Goal: Task Accomplishment & Management: Complete application form

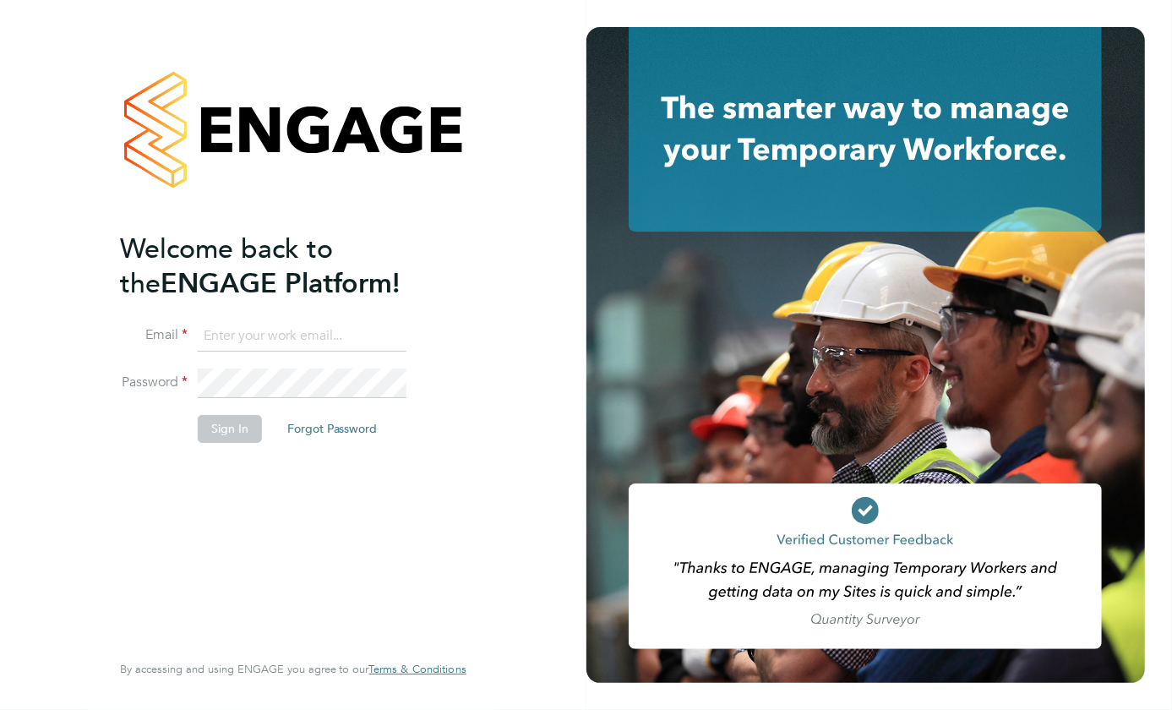
type input "daniel.goldstone@vgcgroup.co.uk"
click at [228, 419] on button "Sign In" at bounding box center [230, 428] width 64 height 27
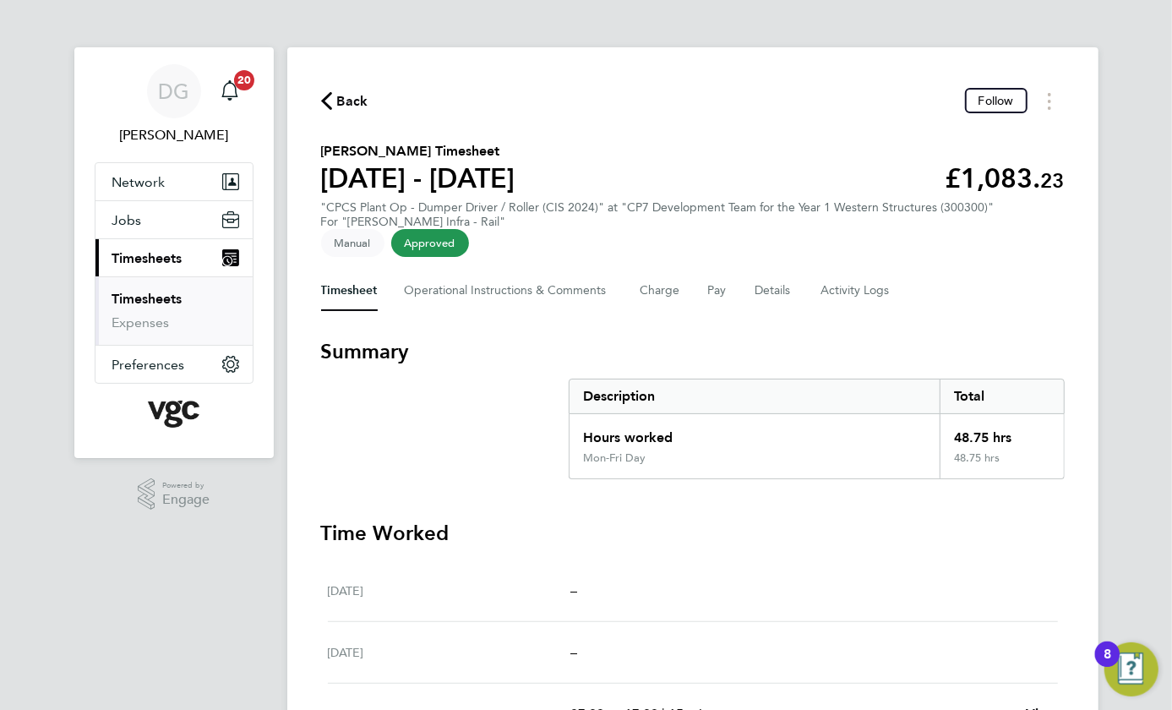
click at [130, 299] on link "Timesheets" at bounding box center [147, 299] width 70 height 16
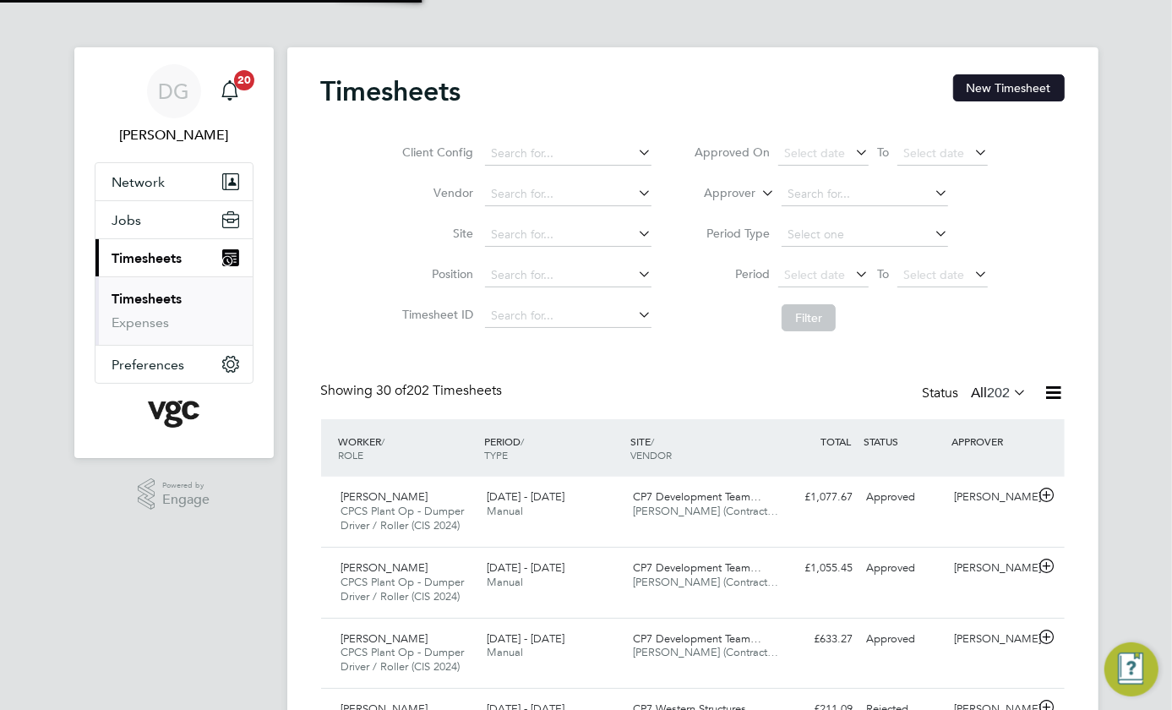
click at [1014, 96] on button "New Timesheet" at bounding box center [1009, 87] width 112 height 27
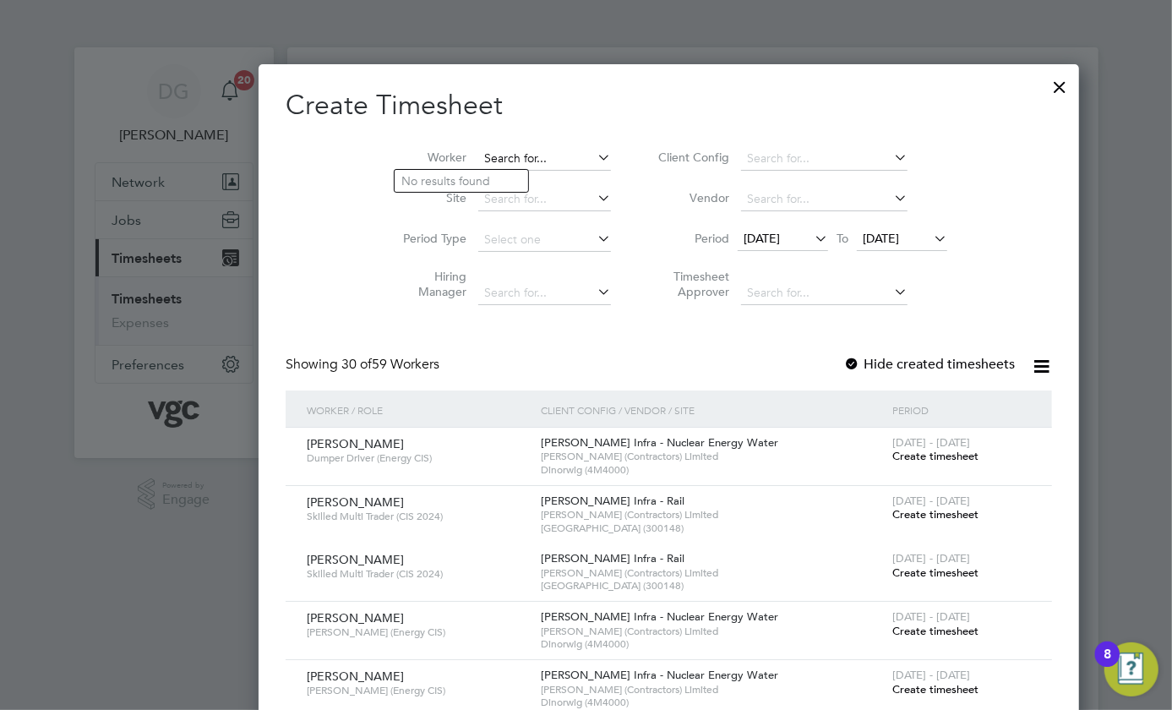
click at [478, 157] on input at bounding box center [544, 159] width 133 height 24
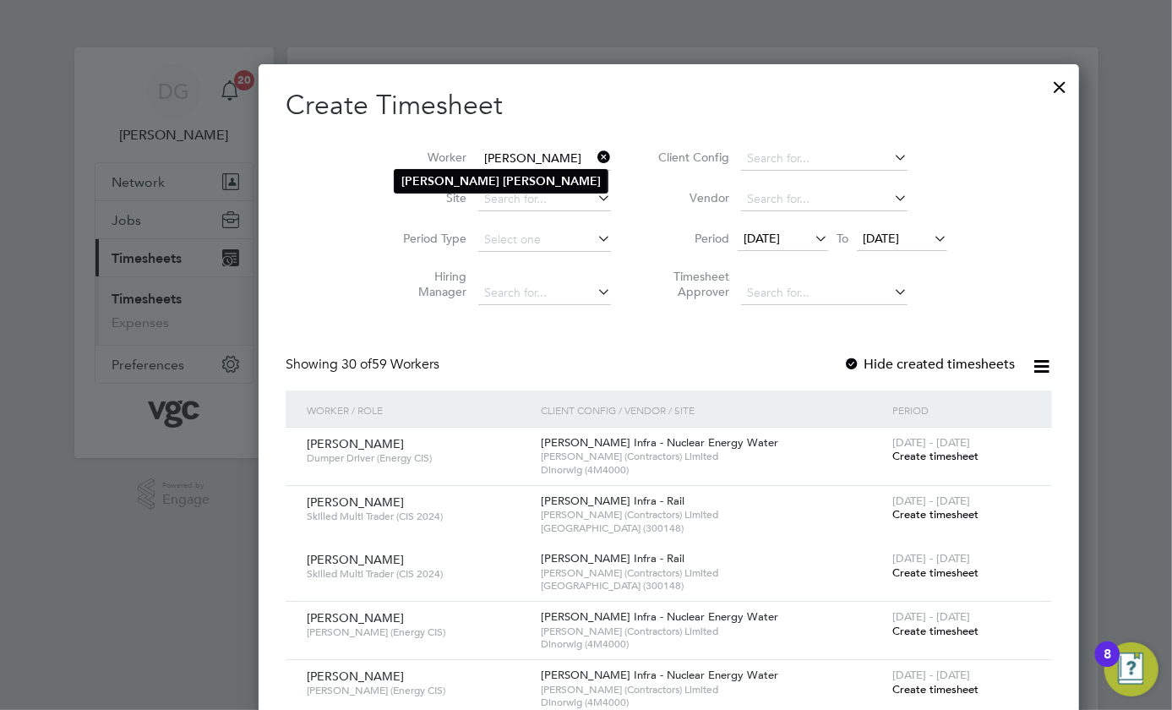
click at [454, 170] on li "[PERSON_NAME]" at bounding box center [501, 181] width 213 height 23
type input "[PERSON_NAME]"
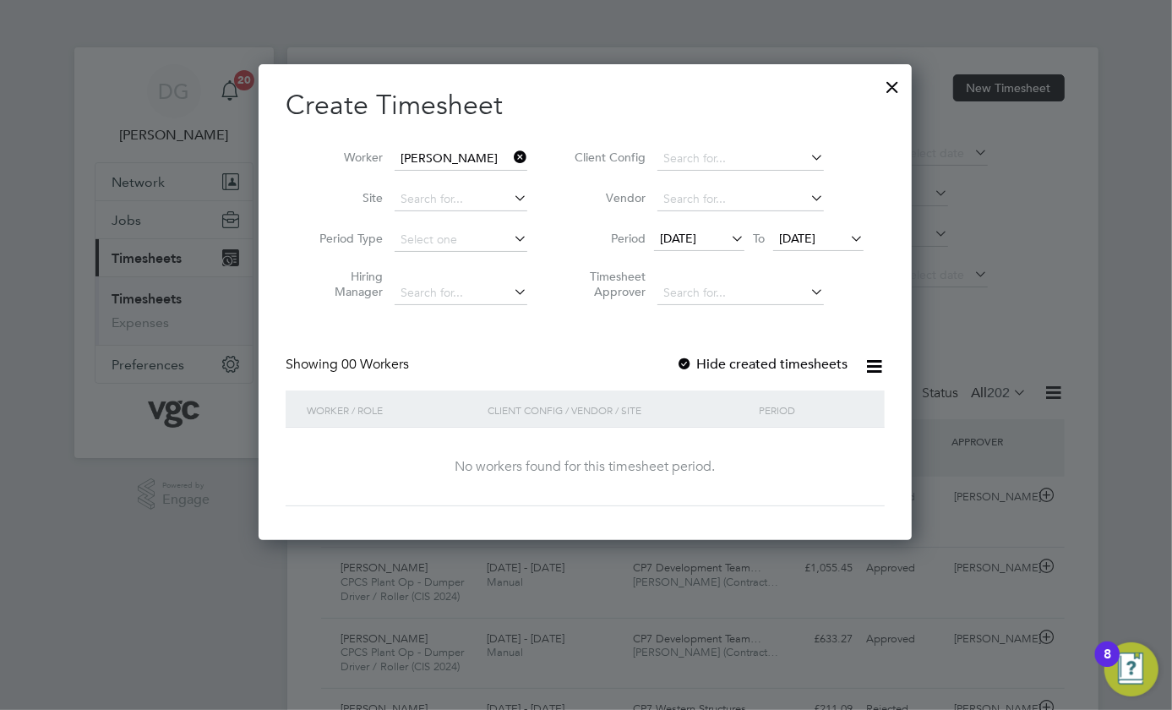
click at [684, 360] on div at bounding box center [684, 364] width 17 height 17
click at [813, 237] on span "[DATE]" at bounding box center [797, 238] width 36 height 15
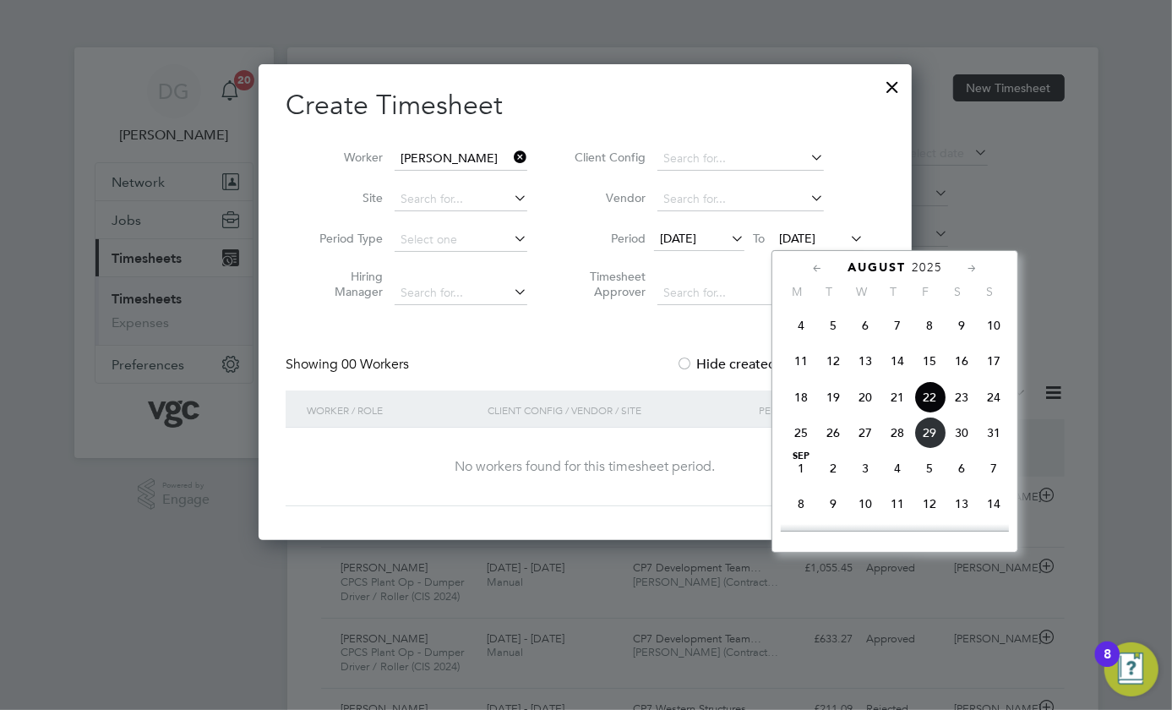
click at [929, 466] on span "5" at bounding box center [929, 468] width 32 height 32
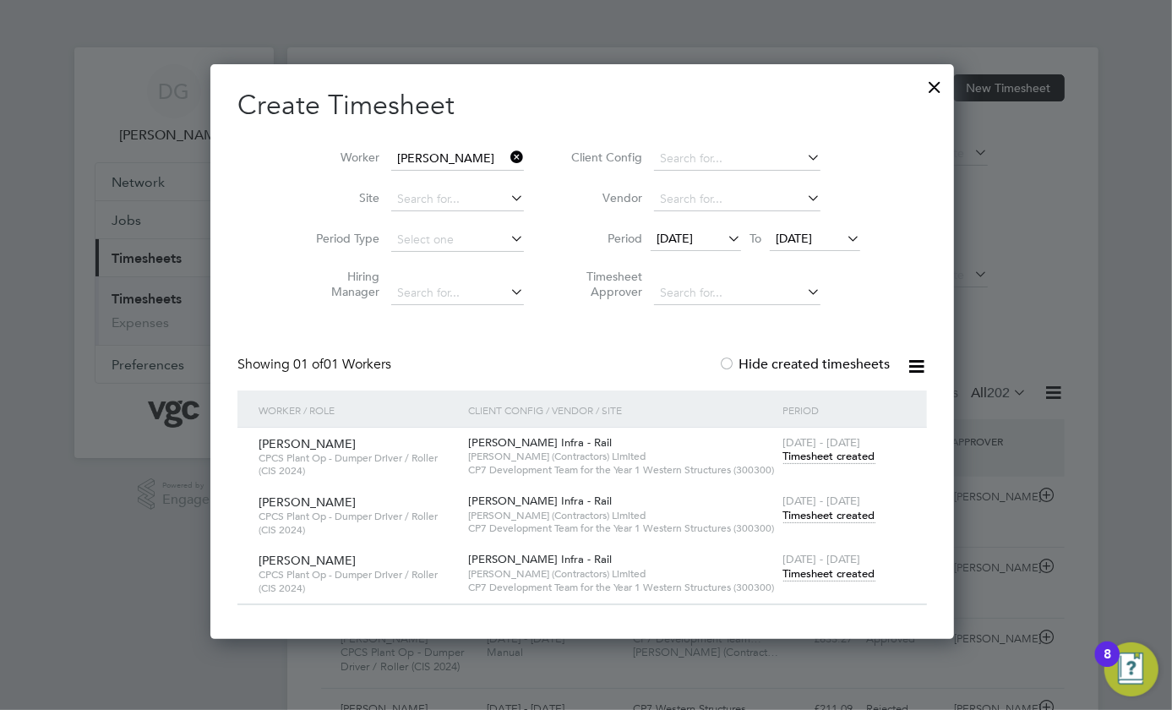
click at [842, 571] on span "Timesheet created" at bounding box center [829, 573] width 92 height 15
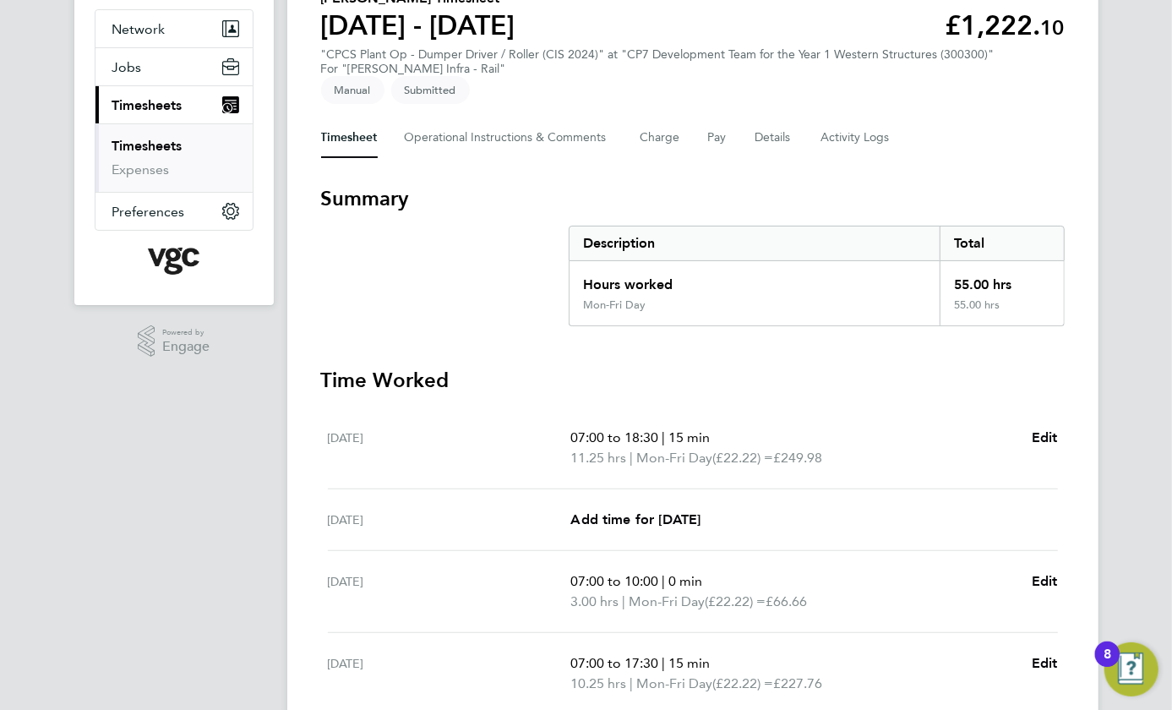
click at [1039, 422] on div "[DATE] 07:00 to 18:30 | 15 min 11.25 hrs | Mon-Fri Day (£22.22) = £249.98 Edit" at bounding box center [693, 448] width 730 height 82
click at [1039, 437] on span "Edit" at bounding box center [1044, 437] width 26 height 16
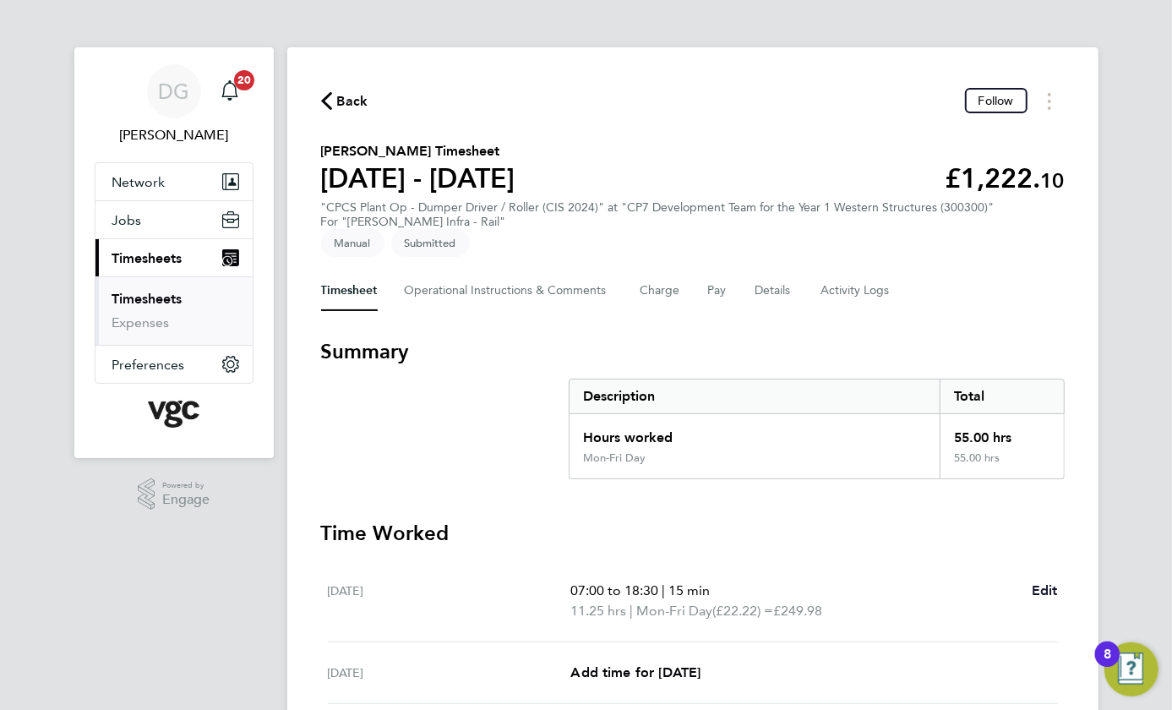
select select "15"
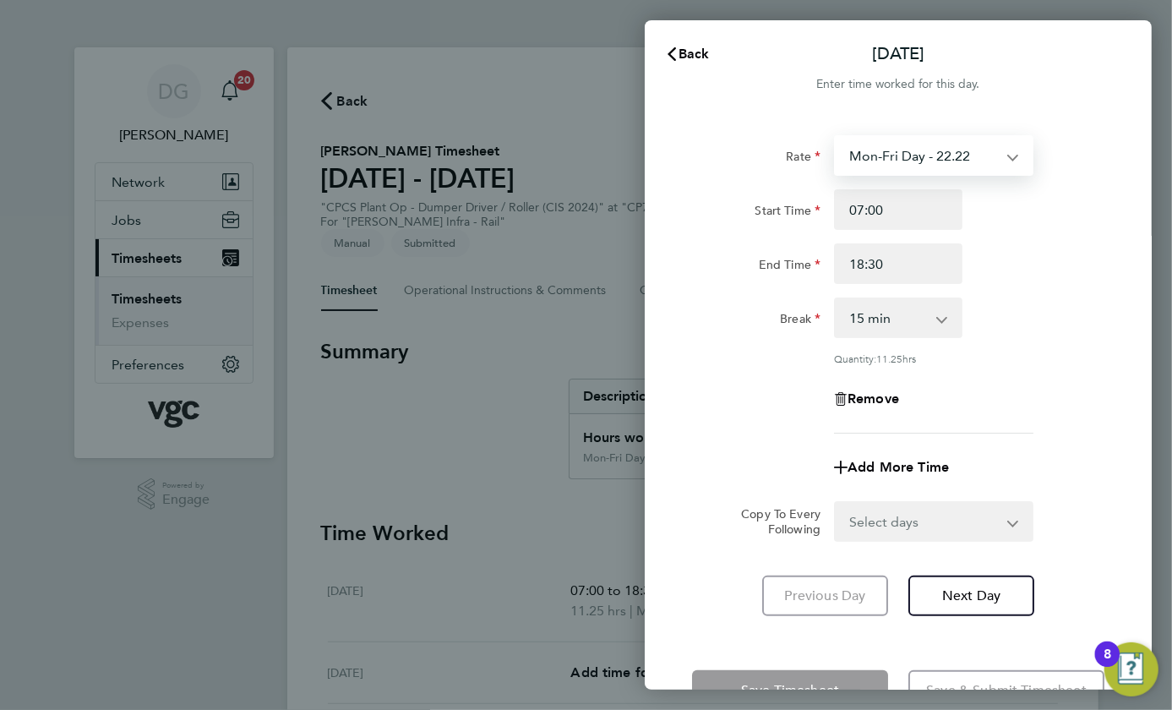
click at [920, 171] on select "Mon-Fri Day - 22.22 Weekend - 28.88 Bank Hol - 33.32 Mon-Thurs Night - 25.55 Xm…" at bounding box center [923, 155] width 176 height 37
select select "15"
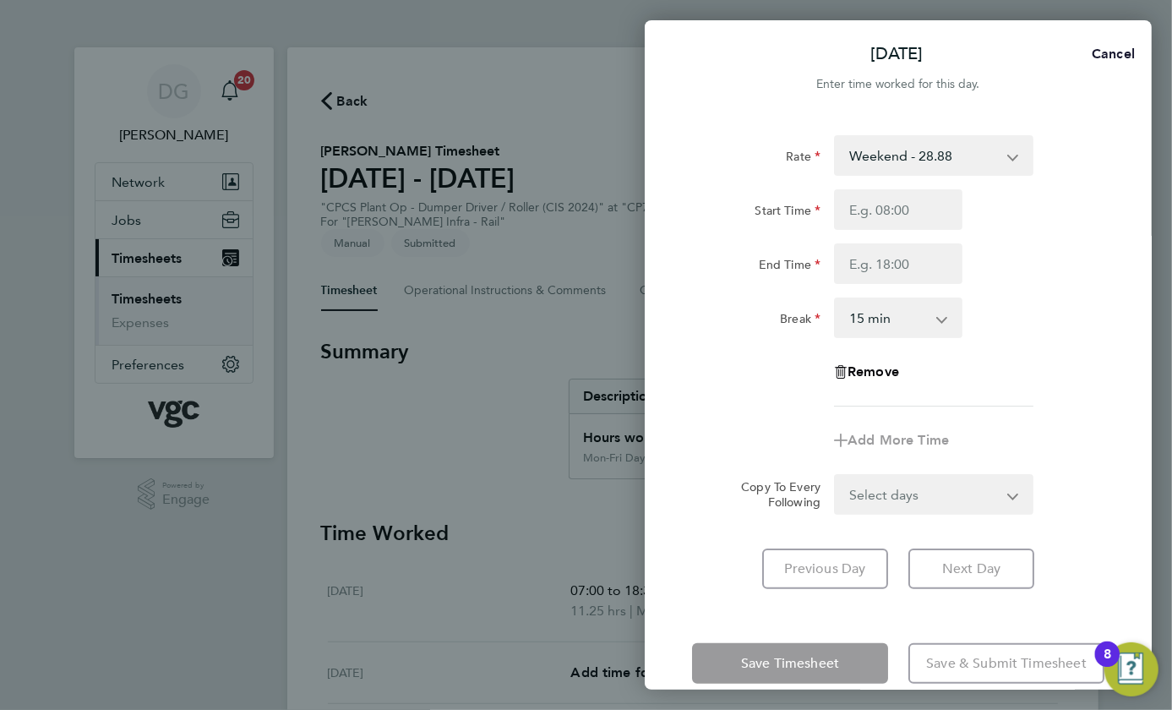
click at [1101, 52] on span "Cancel" at bounding box center [1110, 54] width 48 height 16
select select "15"
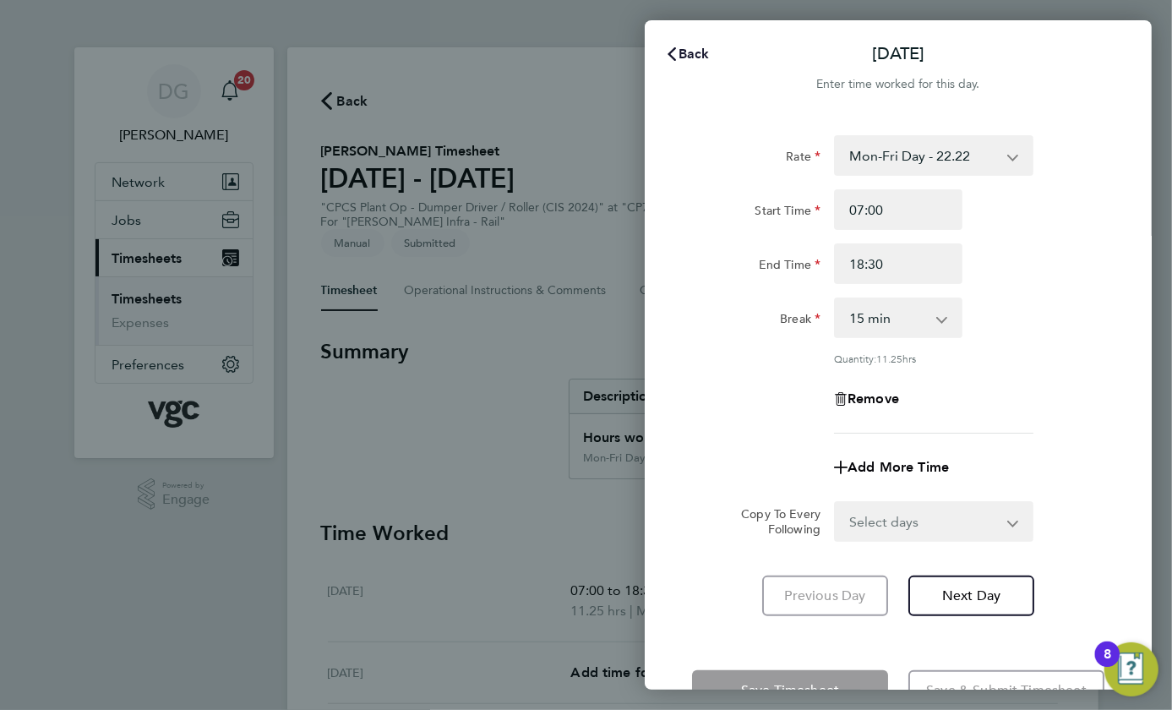
click at [676, 52] on icon "button" at bounding box center [672, 54] width 14 height 14
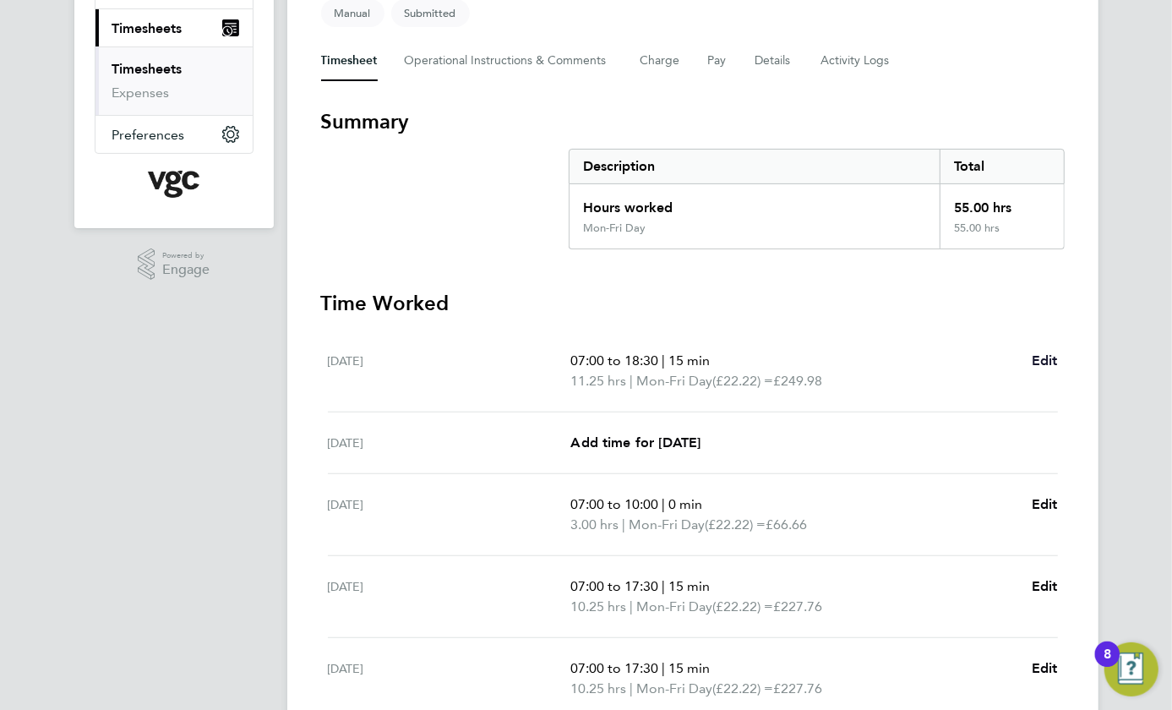
click at [1042, 359] on span "Edit" at bounding box center [1044, 360] width 26 height 16
select select "15"
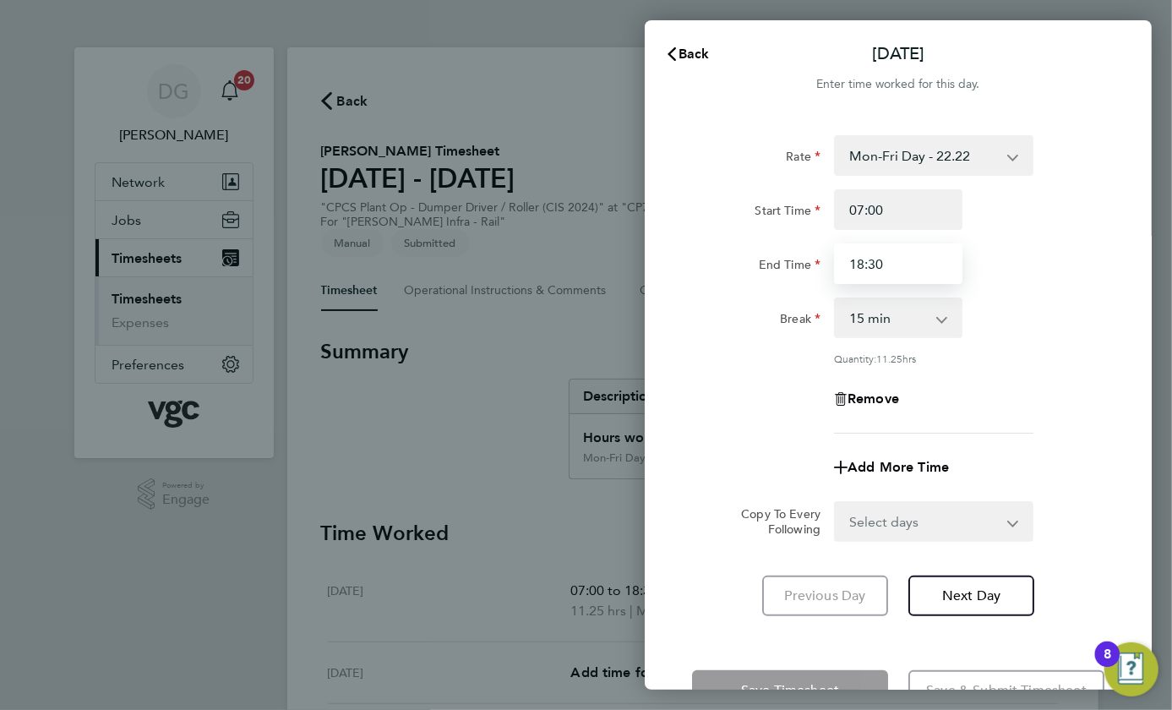
click at [864, 265] on input "18:30" at bounding box center [898, 263] width 128 height 41
type input "17:30"
click at [933, 321] on select "0 min 15 min 30 min 45 min 60 min 75 min 90 min" at bounding box center [887, 317] width 105 height 37
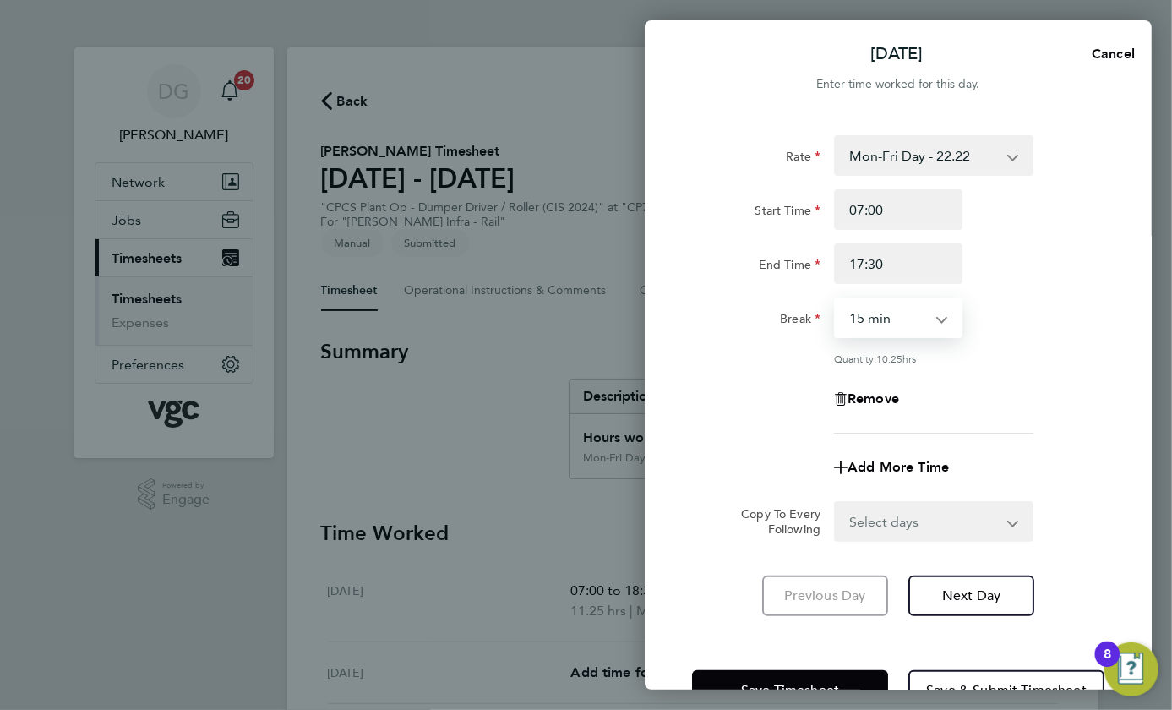
select select "30"
click at [835, 299] on select "0 min 15 min 30 min 45 min 60 min 75 min 90 min" at bounding box center [887, 317] width 105 height 37
click at [1014, 281] on div "End Time 17:30" at bounding box center [898, 263] width 426 height 41
click at [932, 168] on select "Mon-Fri Day - 22.22 Weekend - 28.88 Bank Hol - 33.32 Mon-Thurs Night - 25.55 Xm…" at bounding box center [923, 155] width 176 height 37
select select "15"
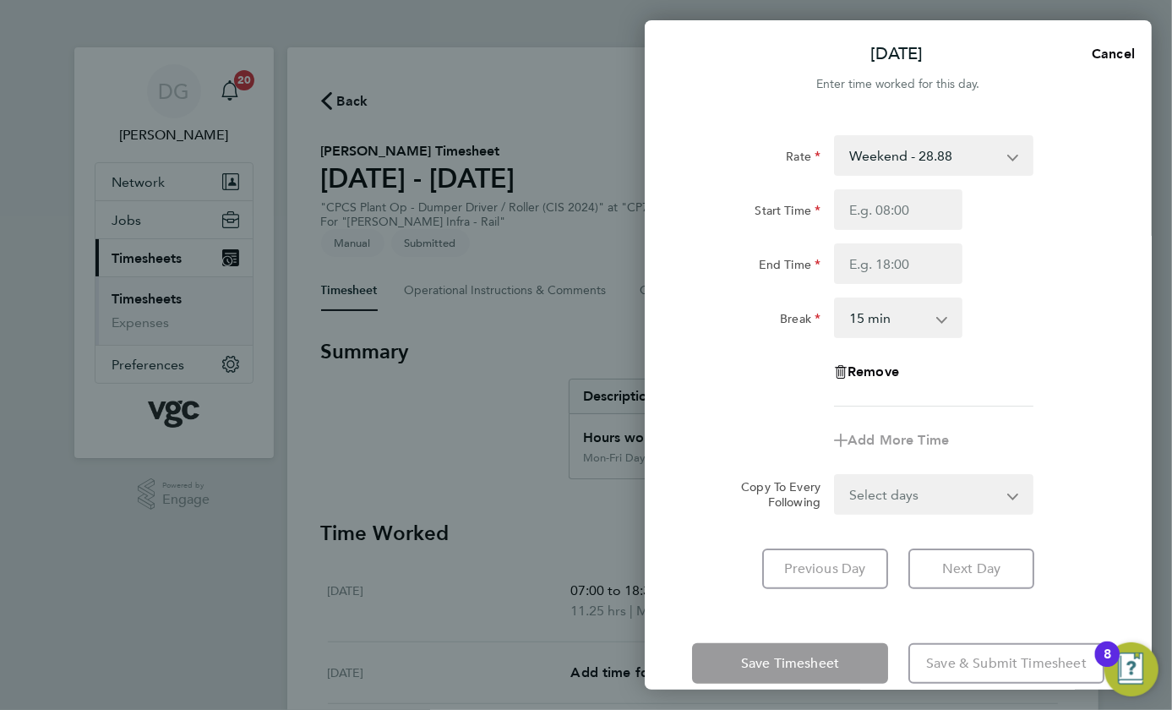
click at [1031, 309] on div "Break 0 min 15 min 30 min 45 min 60 min 75 min 90 min" at bounding box center [898, 317] width 426 height 41
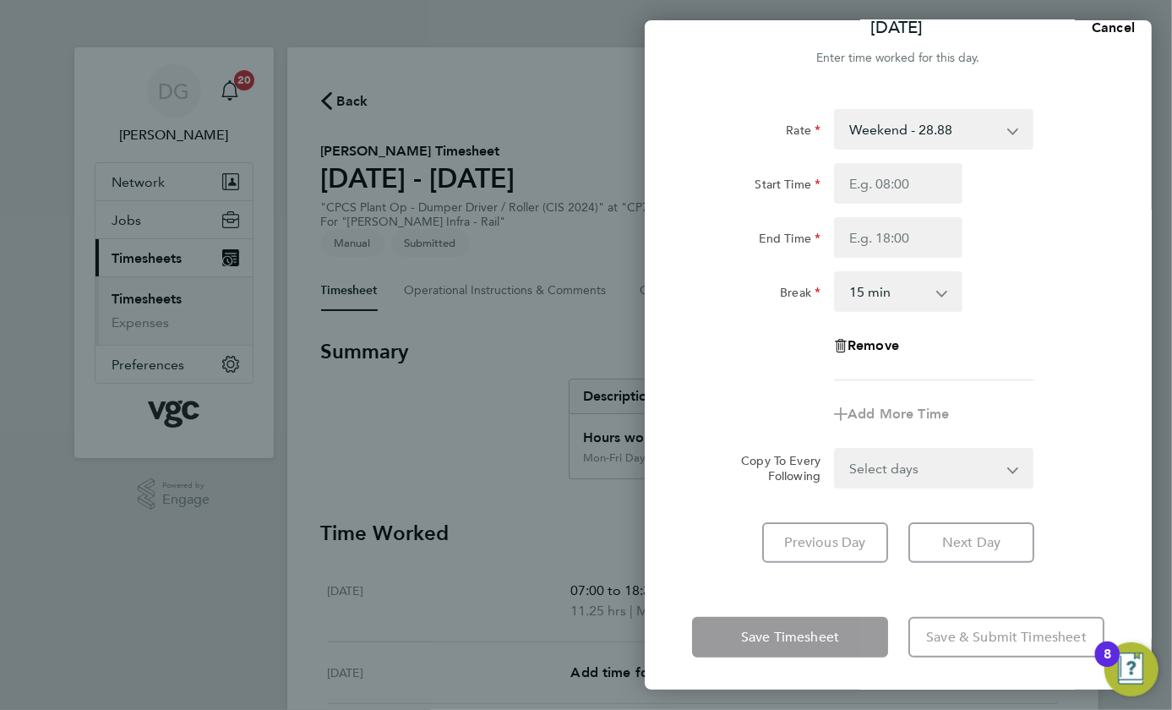
click at [838, 599] on div "Save Timesheet Save & Submit Timesheet" at bounding box center [898, 637] width 507 height 108
click at [832, 623] on app-form-button "Save Timesheet" at bounding box center [795, 637] width 206 height 41
click at [833, 623] on app-form-button "Save Timesheet" at bounding box center [795, 637] width 206 height 41
drag, startPoint x: 833, startPoint y: 623, endPoint x: 841, endPoint y: 637, distance: 16.2
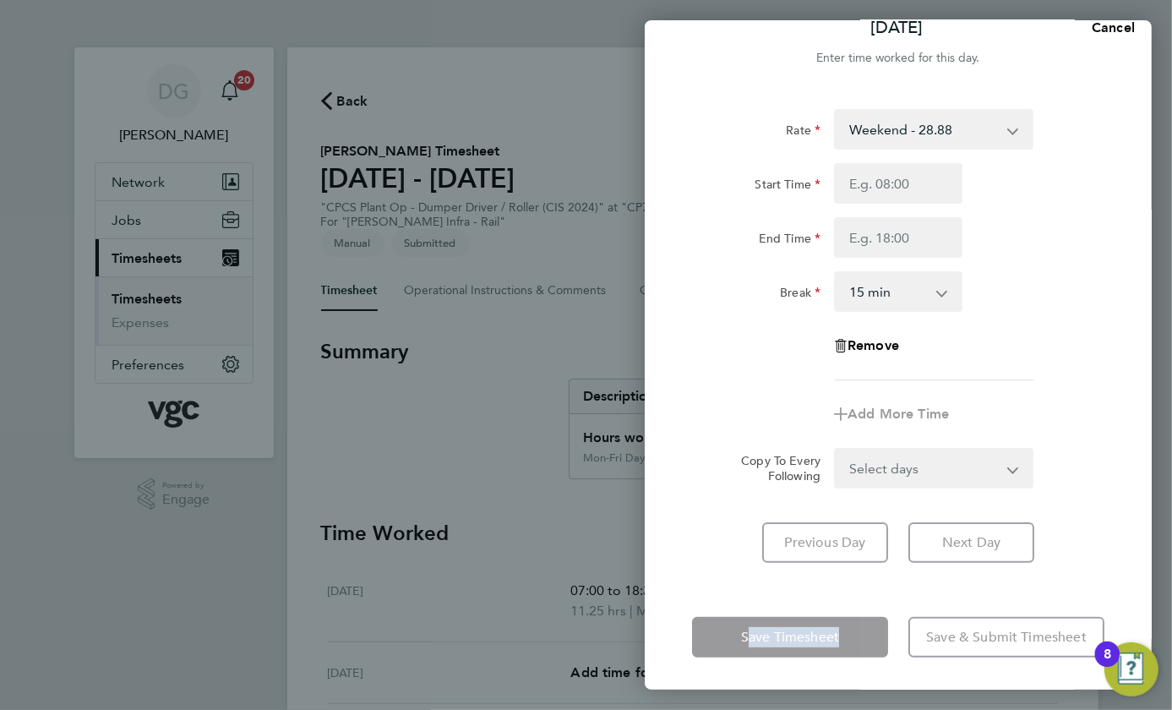
click at [840, 637] on app-form-button "Save Timesheet" at bounding box center [795, 637] width 206 height 41
click at [1043, 391] on app-timesheet-line-form-group "Rate Weekend - 28.88 Mon-Fri Day - 22.22 Bank Hol - 33.32 Mon-Thurs Night - 25.…" at bounding box center [898, 271] width 412 height 325
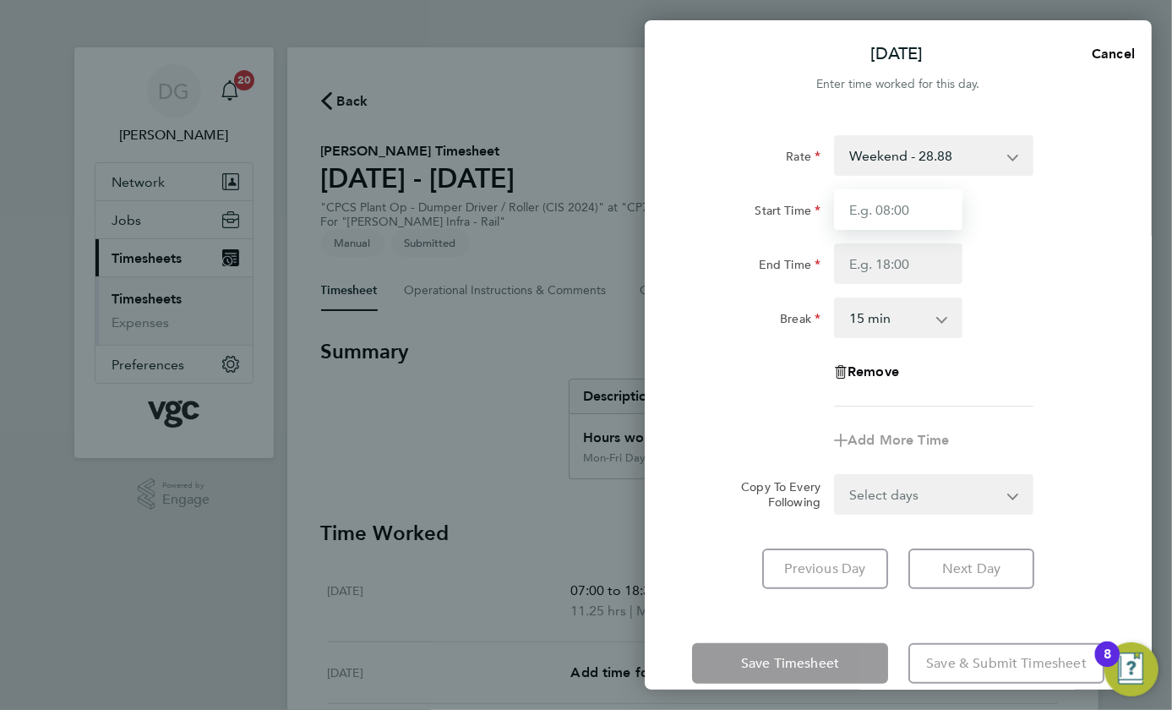
click at [906, 213] on input "Start Time" at bounding box center [898, 209] width 128 height 41
type input "07:00"
click at [879, 270] on input "End Time" at bounding box center [898, 263] width 128 height 41
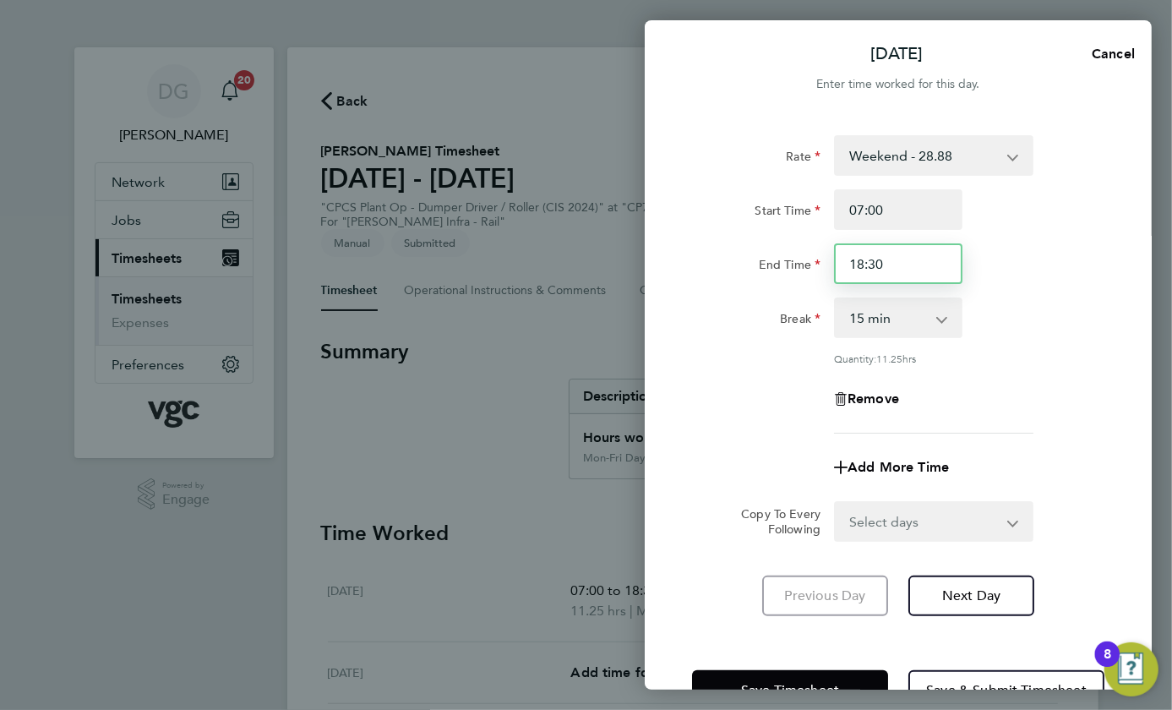
click at [865, 263] on input "18:30" at bounding box center [898, 263] width 128 height 41
click at [846, 277] on input "01:30" at bounding box center [898, 263] width 128 height 41
click at [863, 269] on input "01:30" at bounding box center [898, 263] width 128 height 41
type input "17:30"
click at [909, 340] on div "Rate Weekend - 28.88 Mon-Fri Day - 22.22 Bank Hol - 33.32 Mon-Thurs Night - 25.…" at bounding box center [898, 284] width 412 height 298
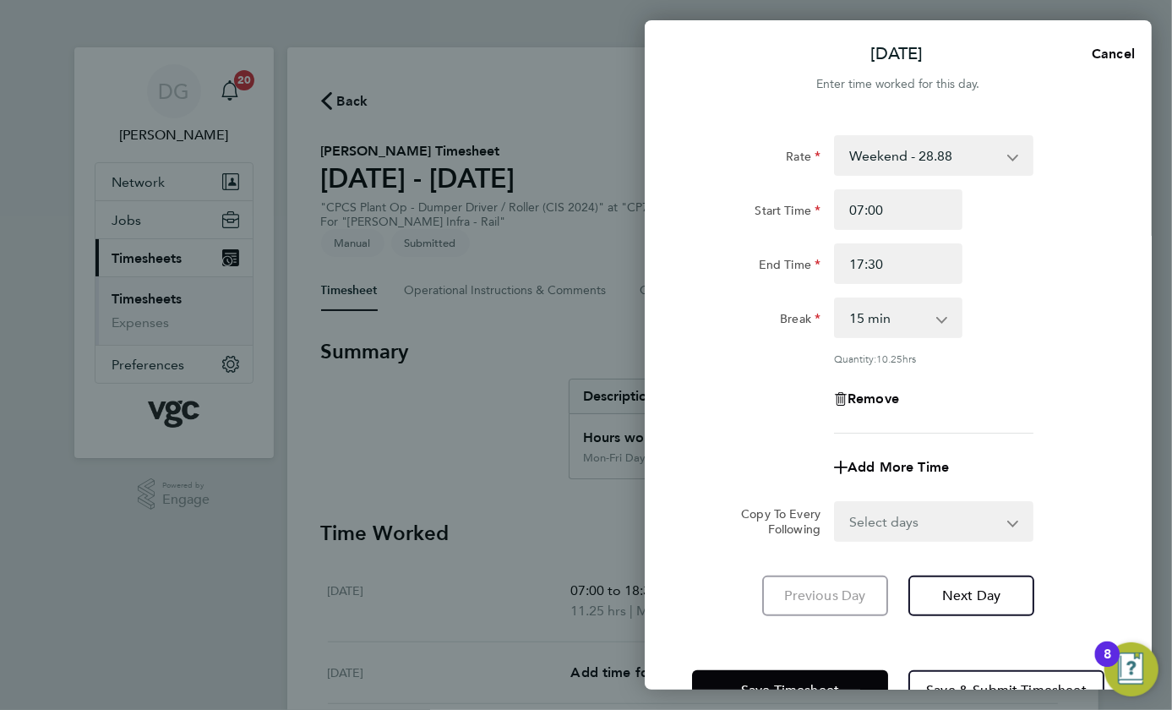
click at [912, 328] on select "0 min 15 min 30 min 45 min 60 min 75 min 90 min" at bounding box center [887, 317] width 105 height 37
select select "30"
click at [835, 299] on select "0 min 15 min 30 min 45 min 60 min 75 min 90 min" at bounding box center [887, 317] width 105 height 37
click at [1012, 364] on div "Rate Weekend - 28.88 Mon-Fri Day - 22.22 Bank Hol - 33.32 Mon-Thurs Night - 25.…" at bounding box center [898, 284] width 412 height 298
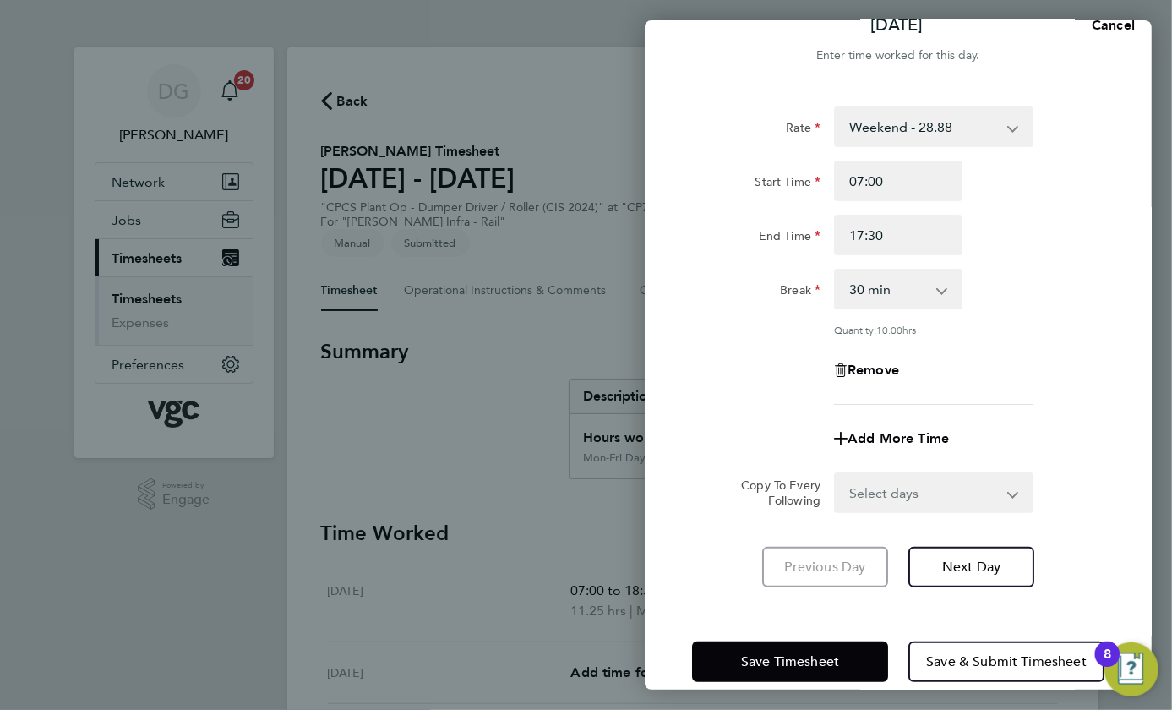
scroll to position [52, 0]
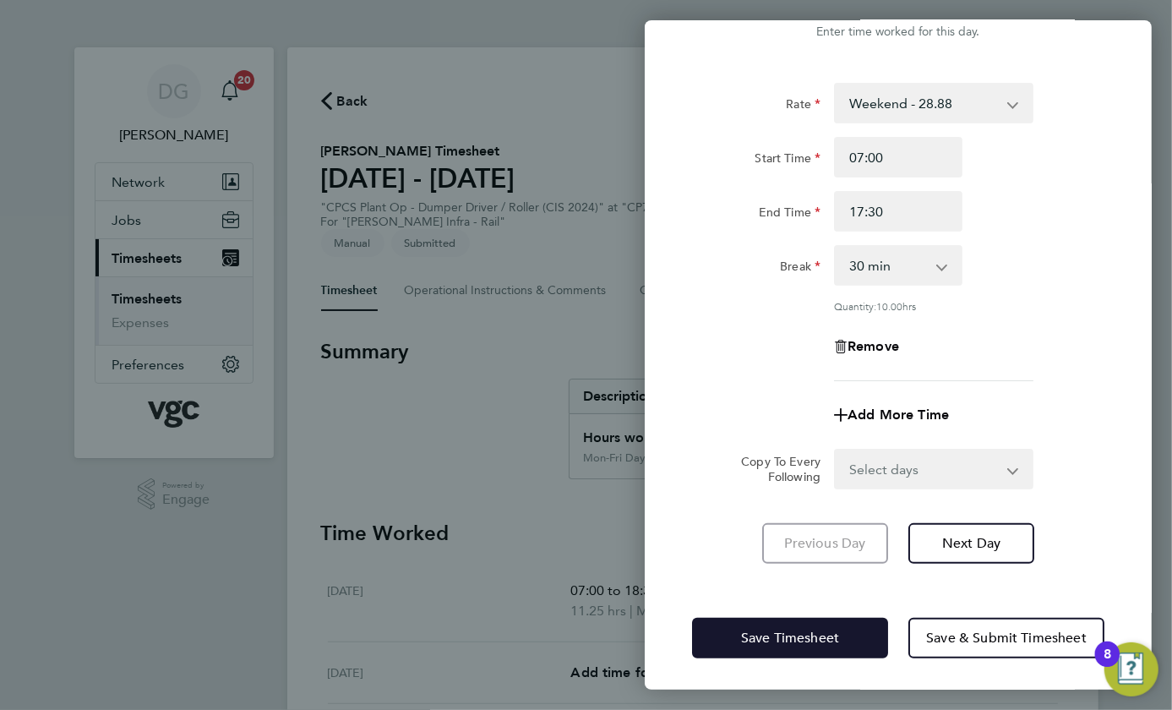
click at [821, 643] on button "Save Timesheet" at bounding box center [790, 638] width 196 height 41
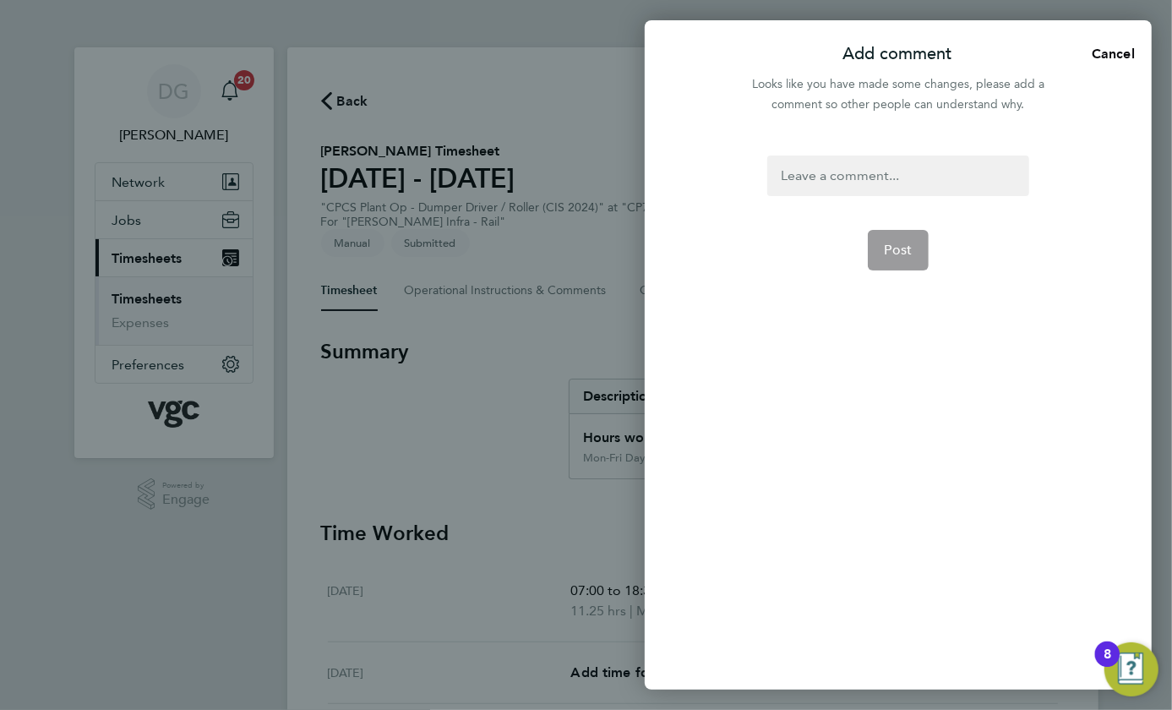
click at [936, 172] on div at bounding box center [897, 175] width 261 height 41
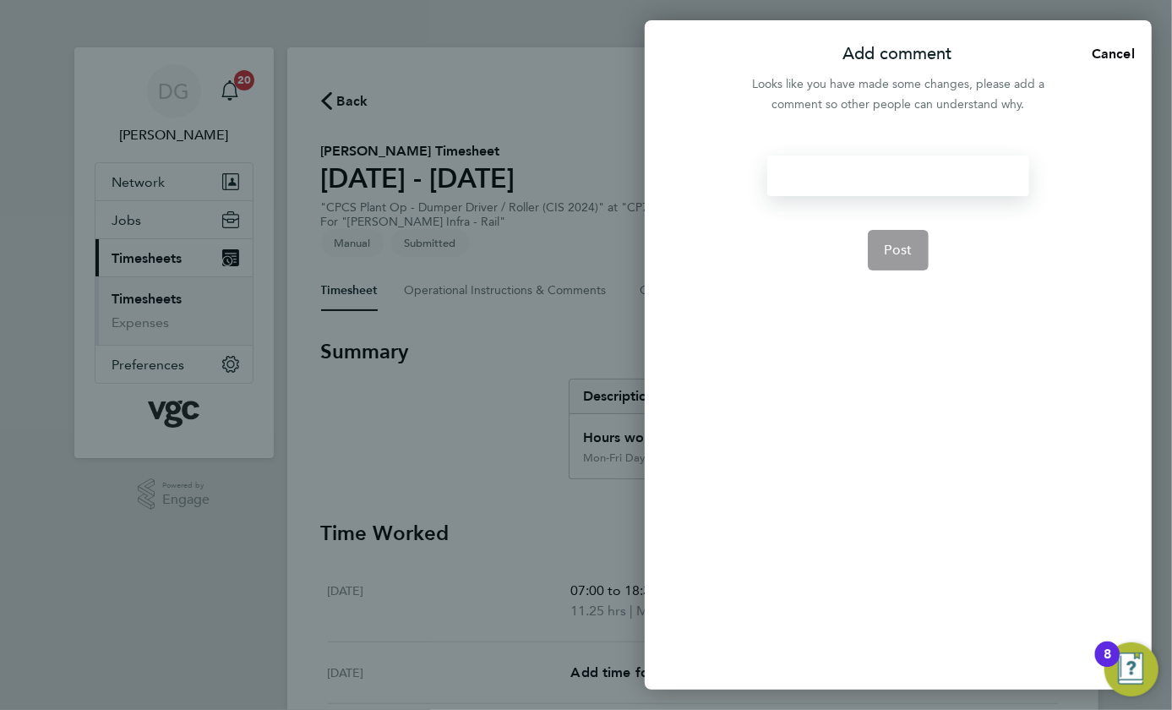
click at [936, 172] on div at bounding box center [898, 176] width 234 height 20
click at [906, 253] on span "Post" at bounding box center [898, 250] width 28 height 17
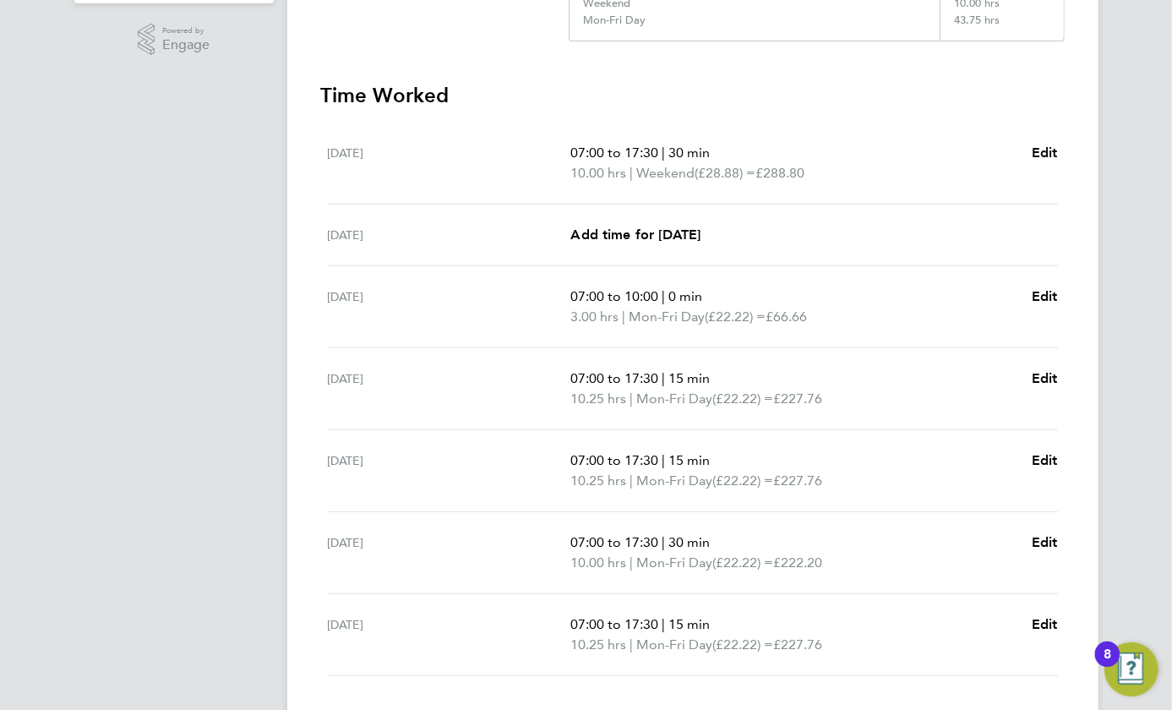
scroll to position [537, 0]
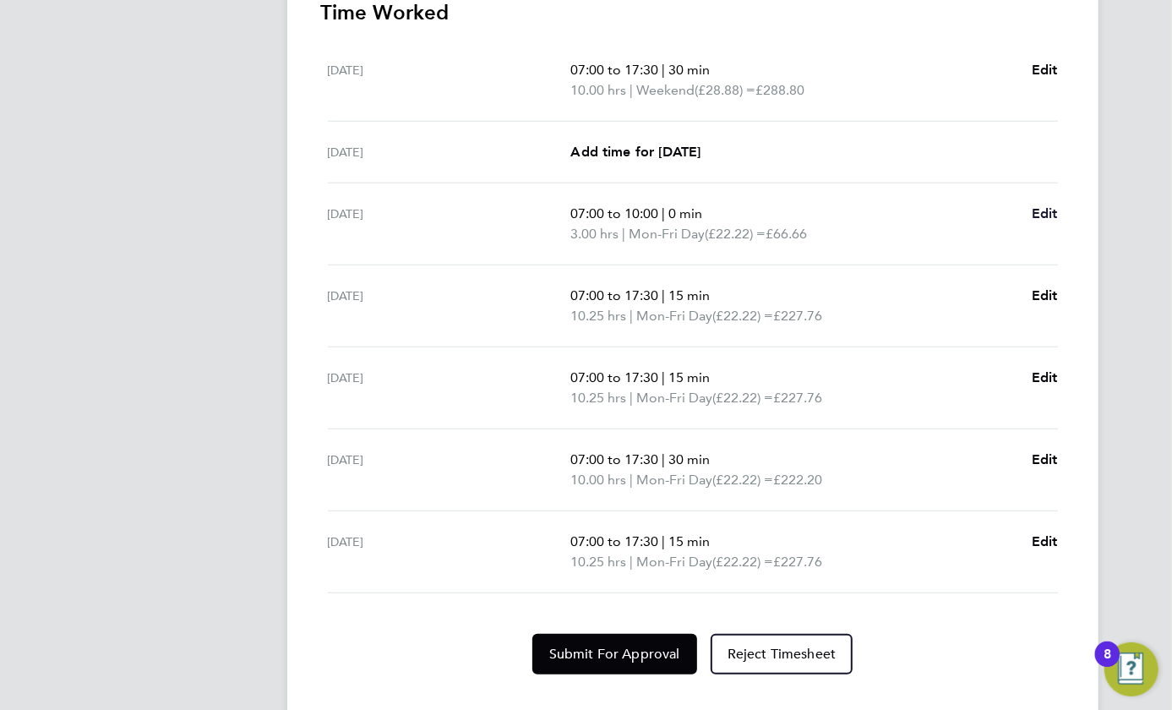
click at [1043, 211] on span "Edit" at bounding box center [1044, 213] width 26 height 16
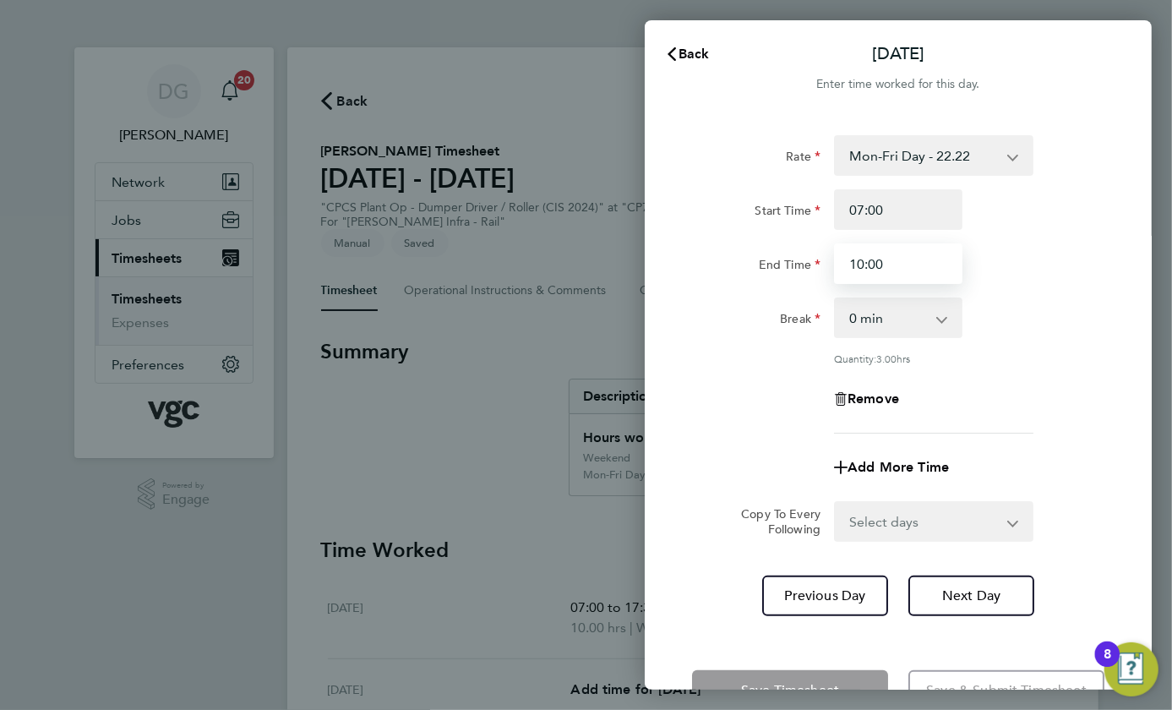
click at [873, 264] on input "10:00" at bounding box center [898, 263] width 128 height 41
click at [890, 216] on input "07:00" at bounding box center [898, 209] width 128 height 41
click at [884, 266] on input "10:00" at bounding box center [898, 263] width 128 height 41
click at [884, 265] on input "10:00" at bounding box center [898, 263] width 128 height 41
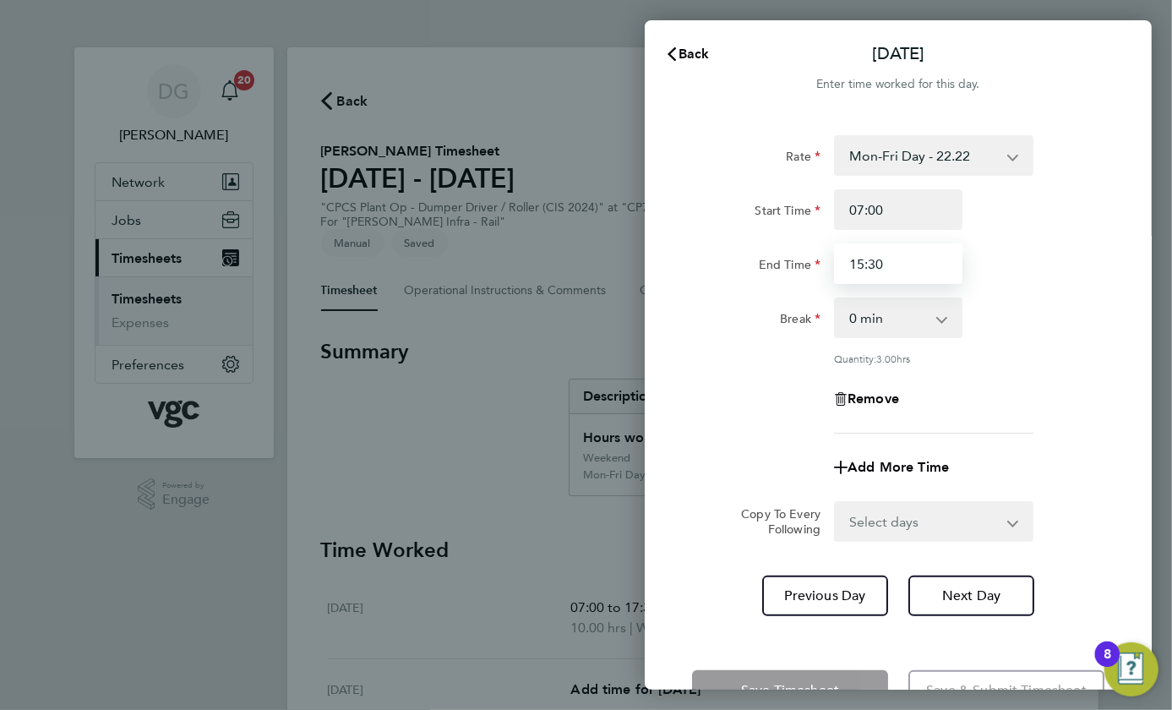
type input "15:30"
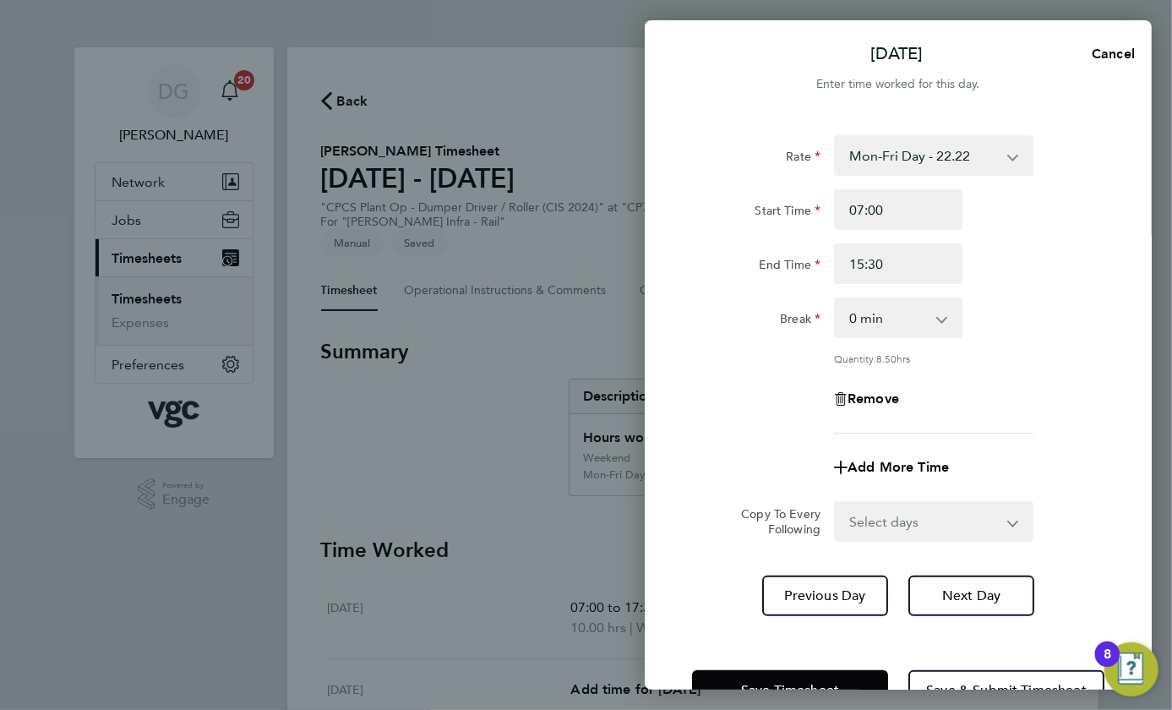
click at [1043, 245] on div "End Time 15:30" at bounding box center [898, 263] width 426 height 41
click at [937, 313] on select "0 min 15 min 30 min 45 min 60 min 75 min 90 min" at bounding box center [887, 317] width 105 height 37
select select "30"
click at [835, 299] on select "0 min 15 min 30 min 45 min 60 min 75 min 90 min" at bounding box center [887, 317] width 105 height 37
click at [1118, 296] on div "Rate Mon-Fri Day - 22.22 Weekend - 28.88 Bank Hol - 33.32 Mon-Thurs Night - 25.…" at bounding box center [898, 375] width 507 height 521
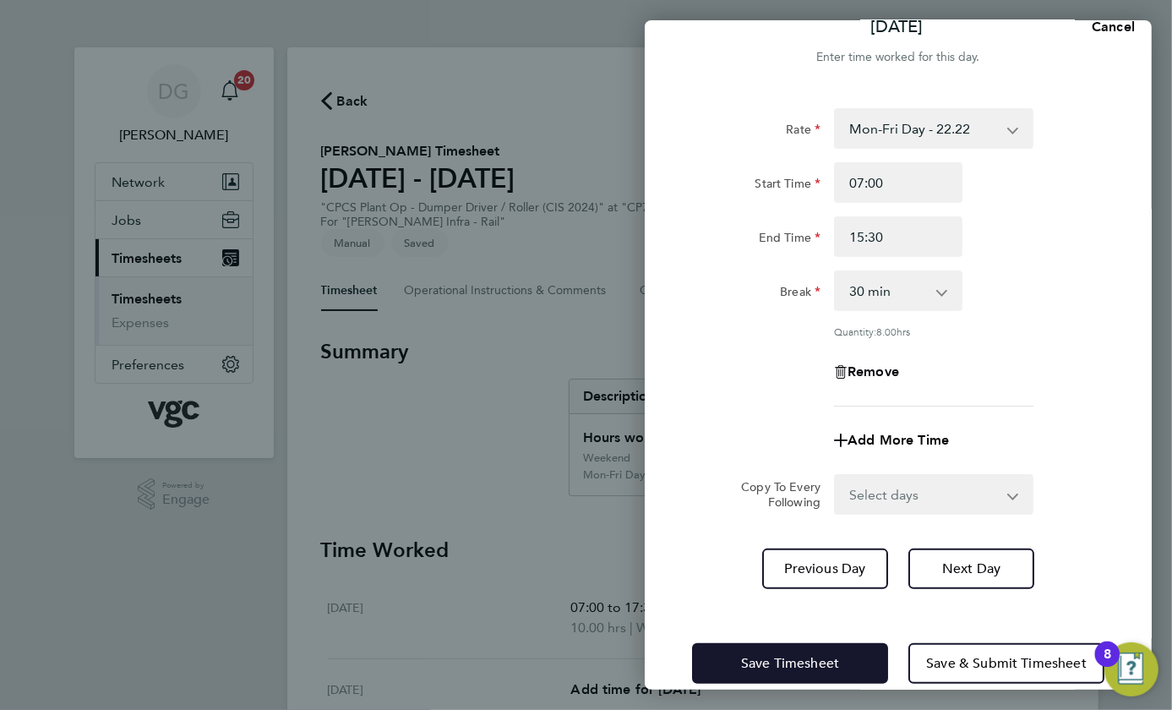
scroll to position [52, 0]
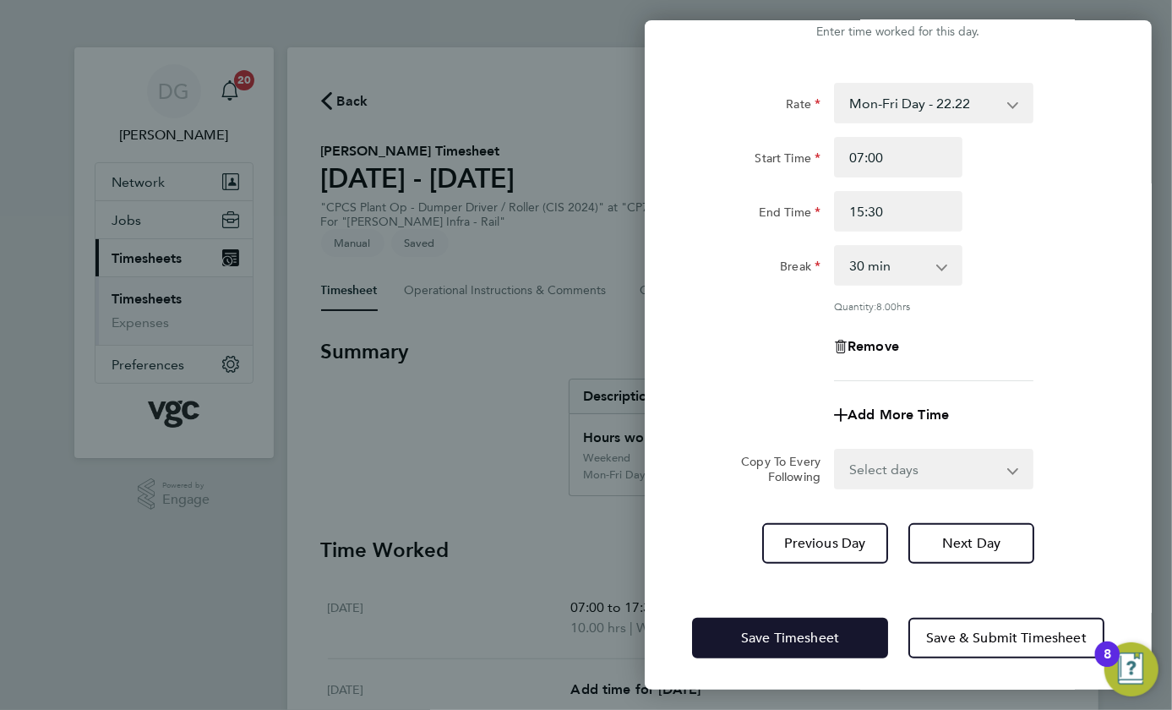
click at [825, 625] on button "Save Timesheet" at bounding box center [790, 638] width 196 height 41
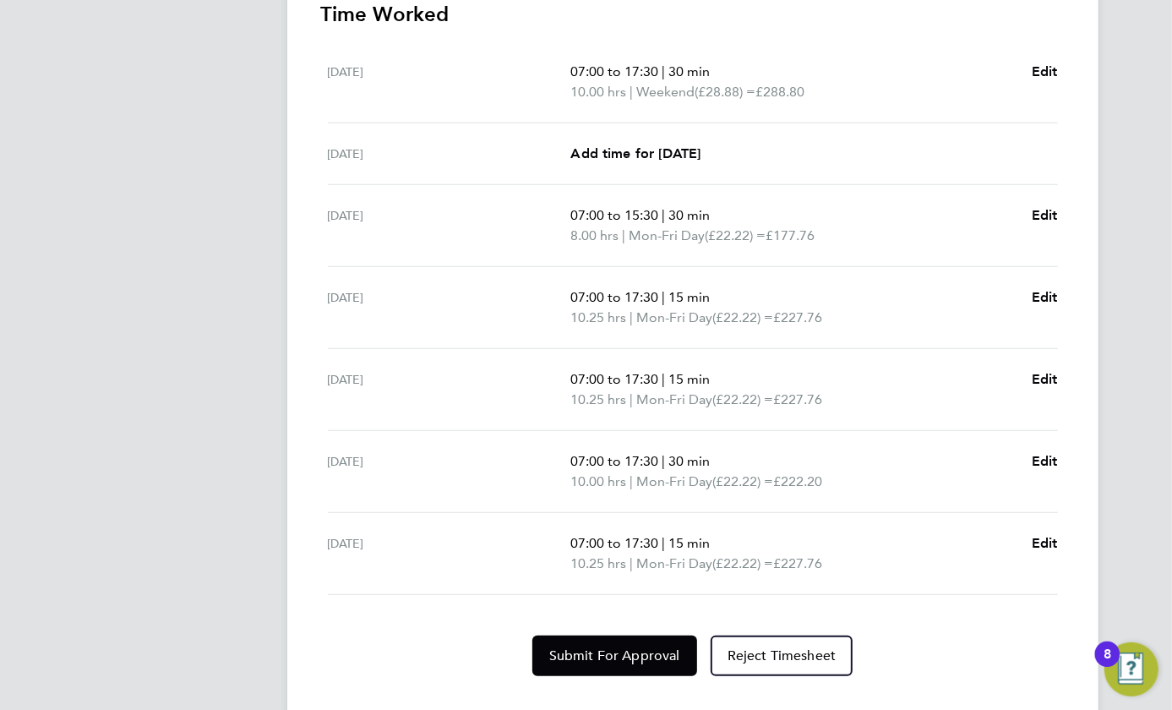
scroll to position [537, 0]
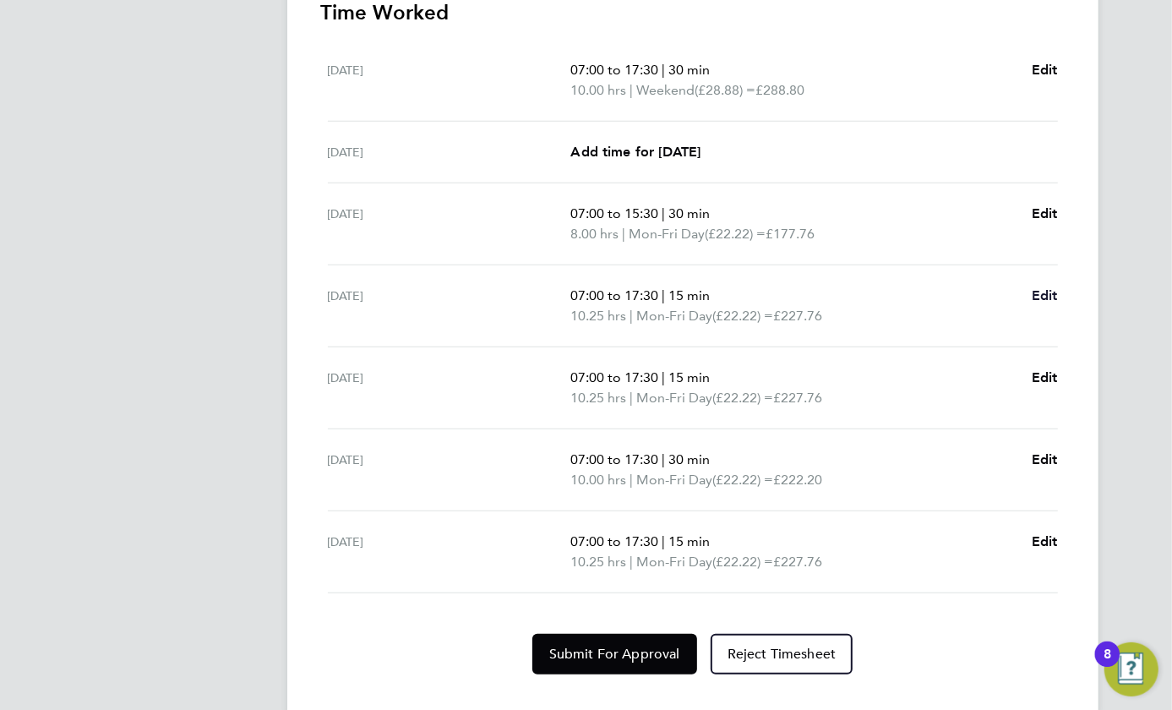
click at [1039, 290] on span "Edit" at bounding box center [1044, 295] width 26 height 16
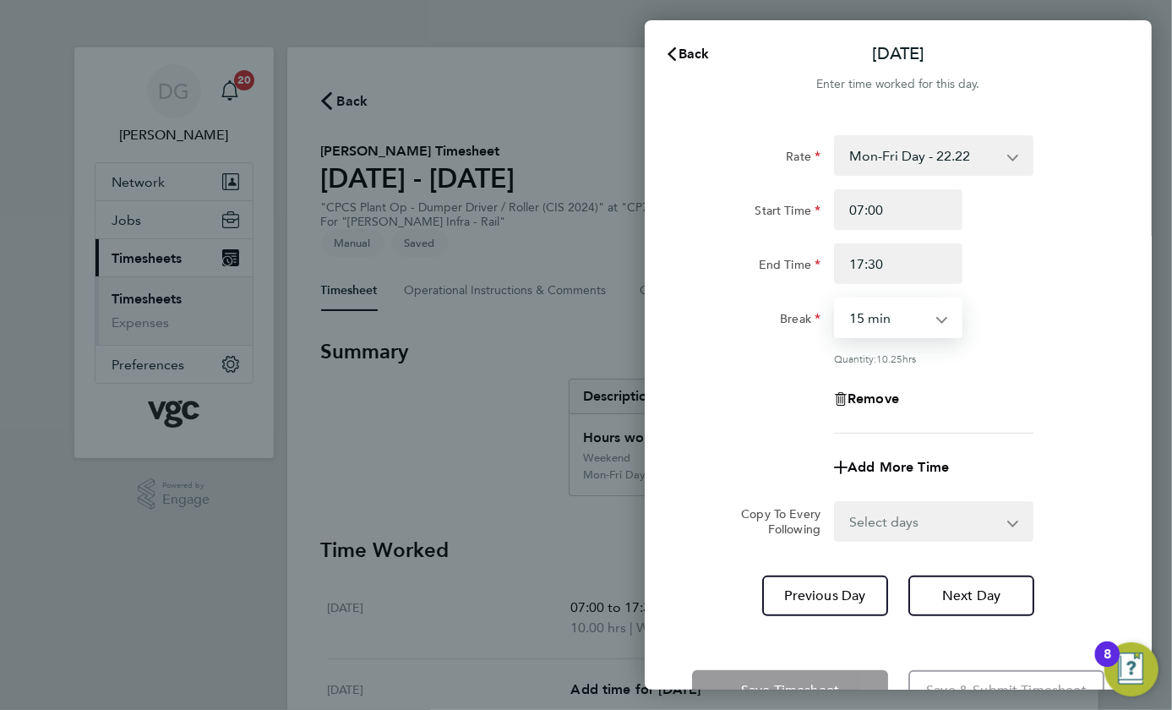
click at [906, 326] on select "0 min 15 min 30 min 45 min 60 min 75 min 90 min" at bounding box center [887, 317] width 105 height 37
select select "30"
click at [835, 299] on select "0 min 15 min 30 min 45 min 60 min 75 min 90 min" at bounding box center [887, 317] width 105 height 37
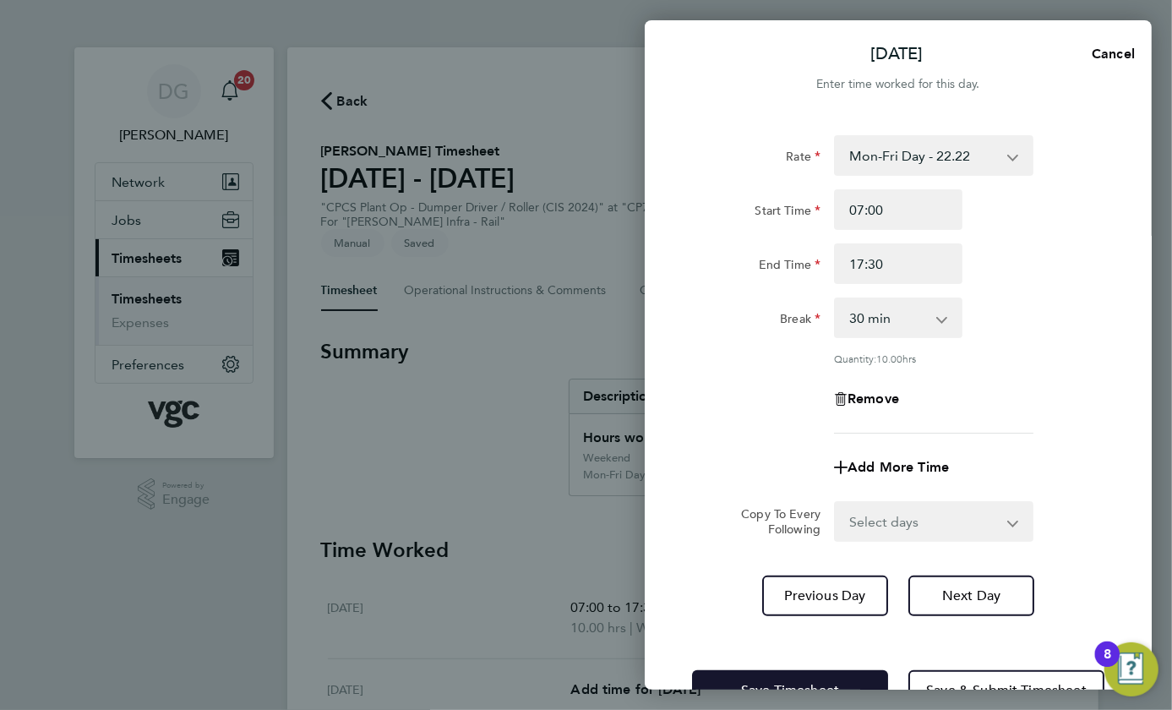
click at [810, 678] on button "Save Timesheet" at bounding box center [790, 690] width 196 height 41
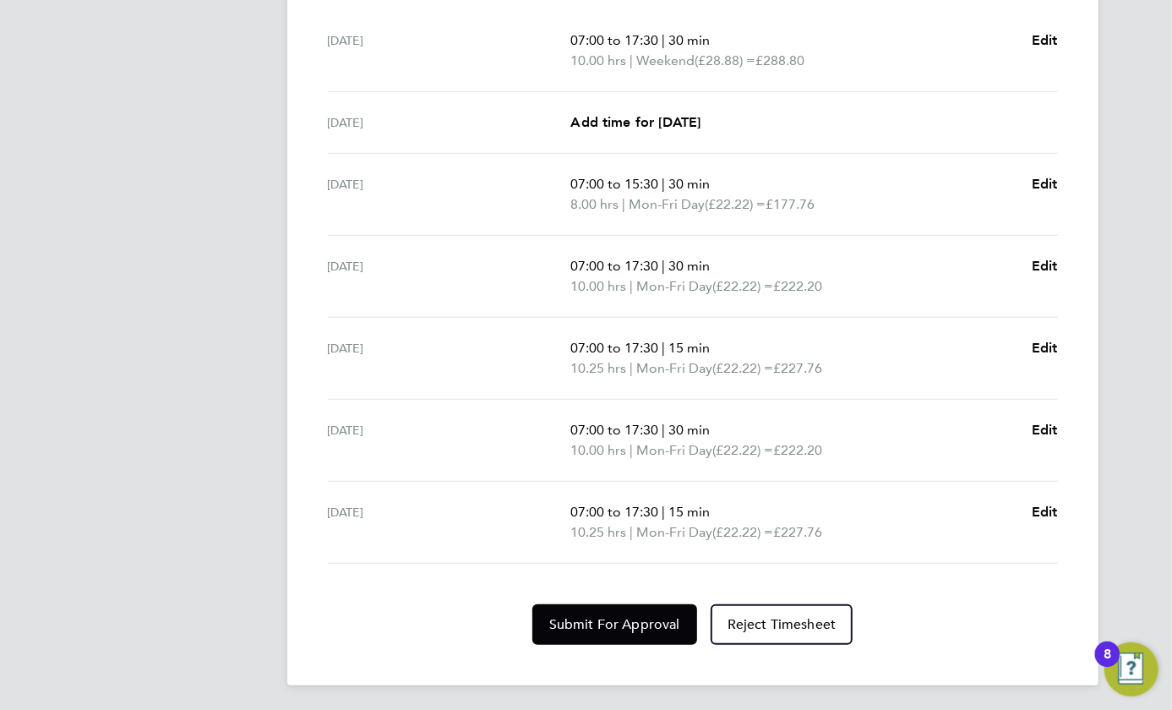
scroll to position [569, 0]
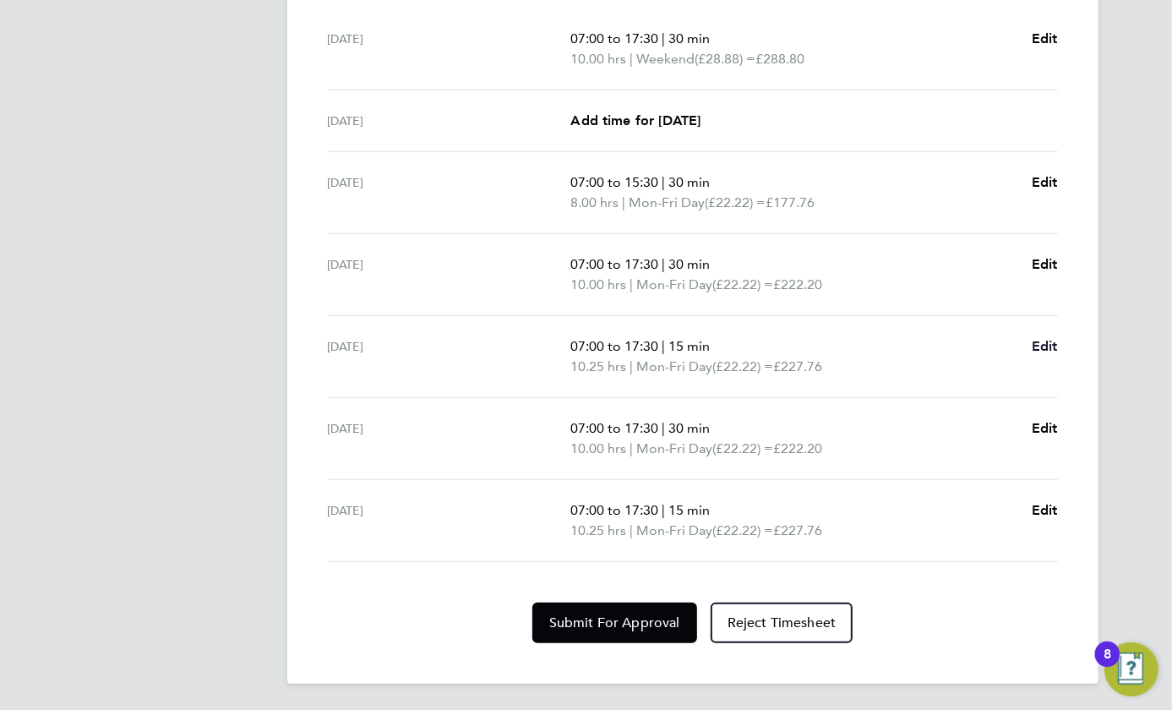
click at [1056, 345] on span "Edit" at bounding box center [1044, 346] width 26 height 16
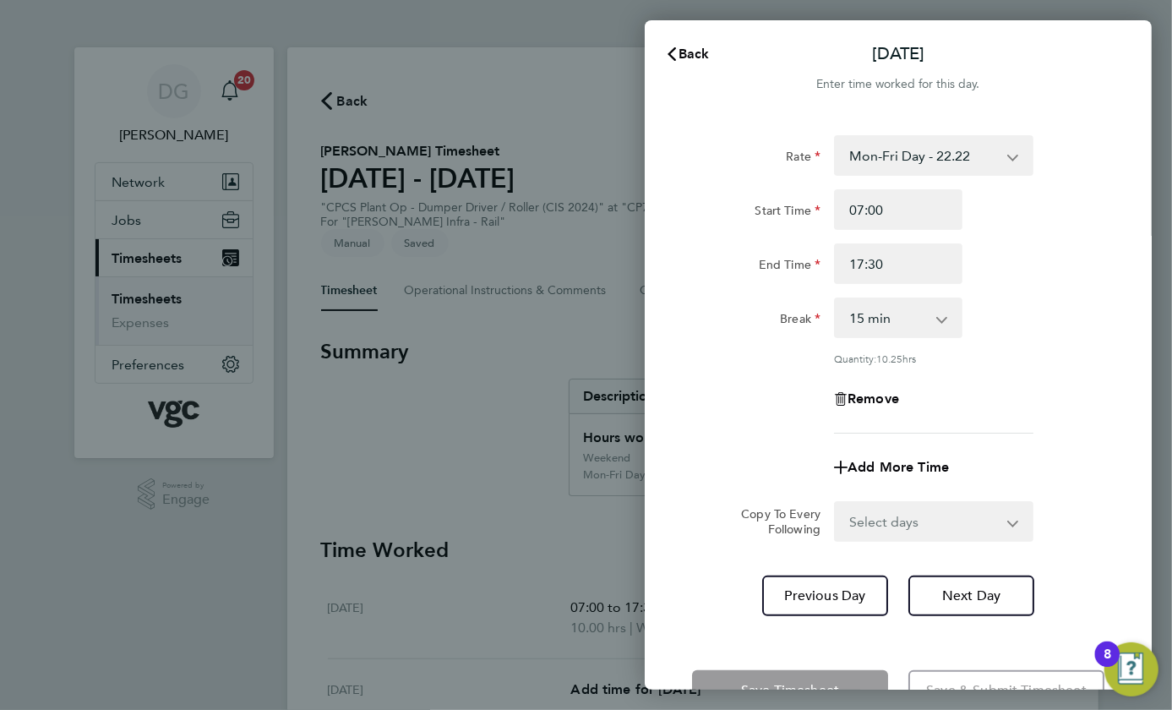
click at [884, 319] on select "0 min 15 min 30 min 45 min 60 min 75 min 90 min" at bounding box center [887, 317] width 105 height 37
select select "30"
click at [835, 299] on select "0 min 15 min 30 min 45 min 60 min 75 min 90 min" at bounding box center [887, 317] width 105 height 37
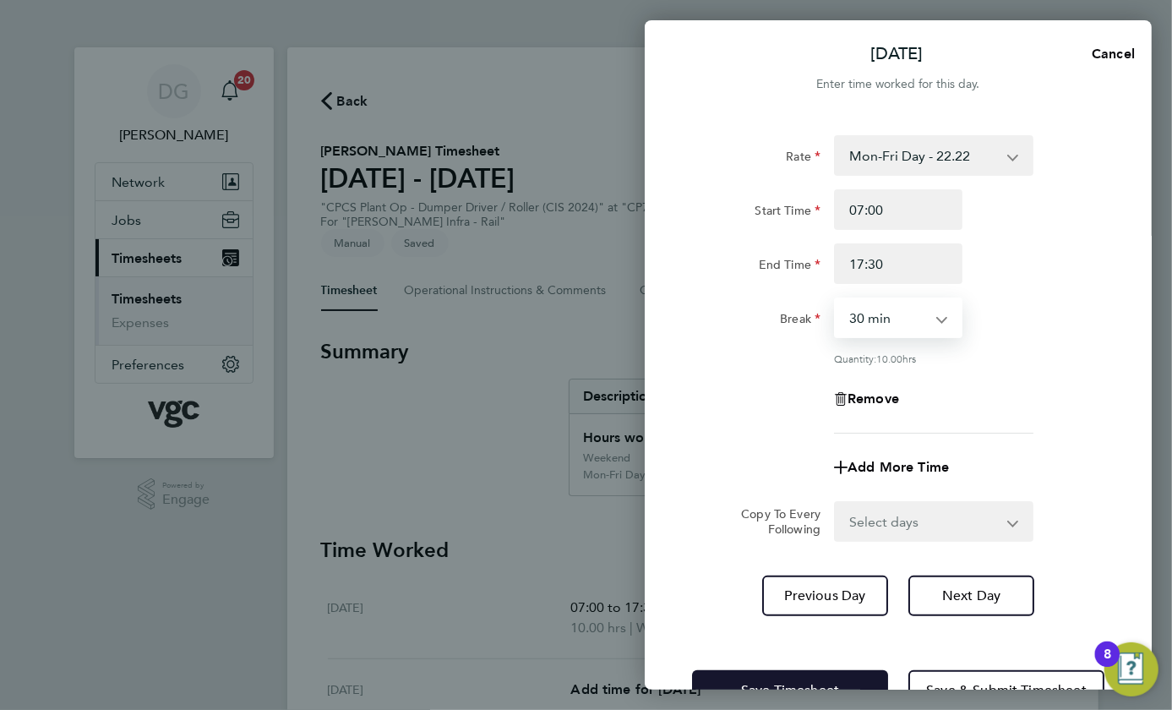
click at [825, 675] on button "Save Timesheet" at bounding box center [790, 690] width 196 height 41
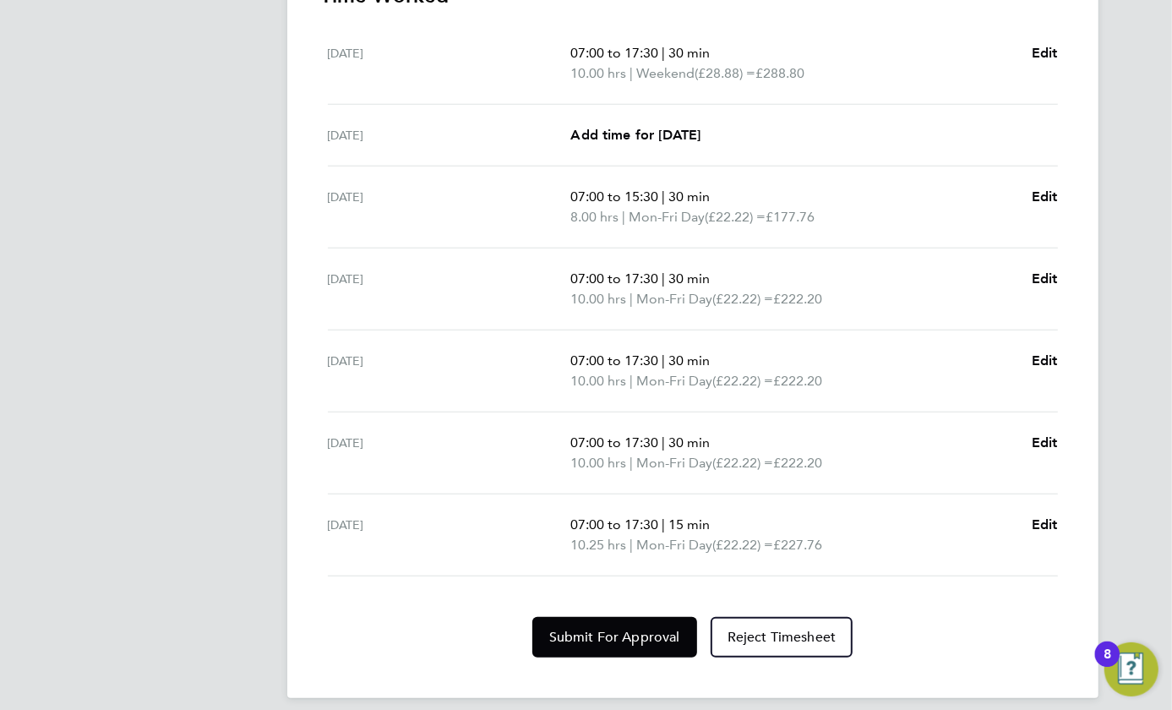
scroll to position [569, 0]
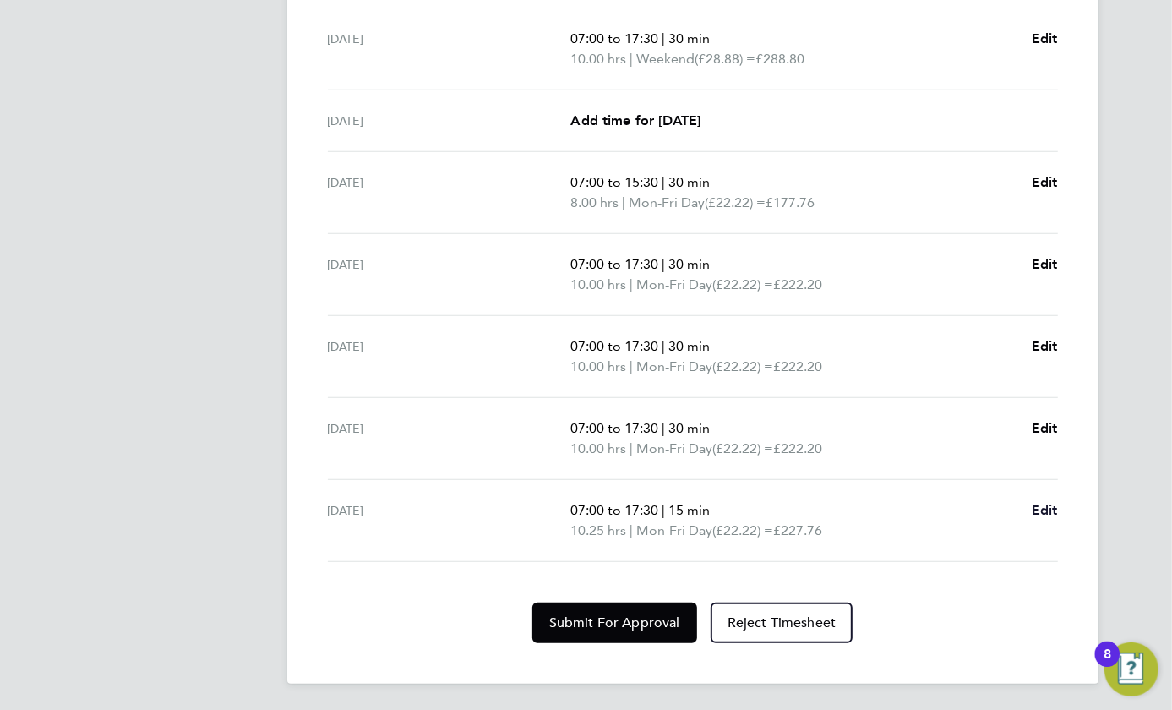
click at [1040, 509] on span "Edit" at bounding box center [1044, 510] width 26 height 16
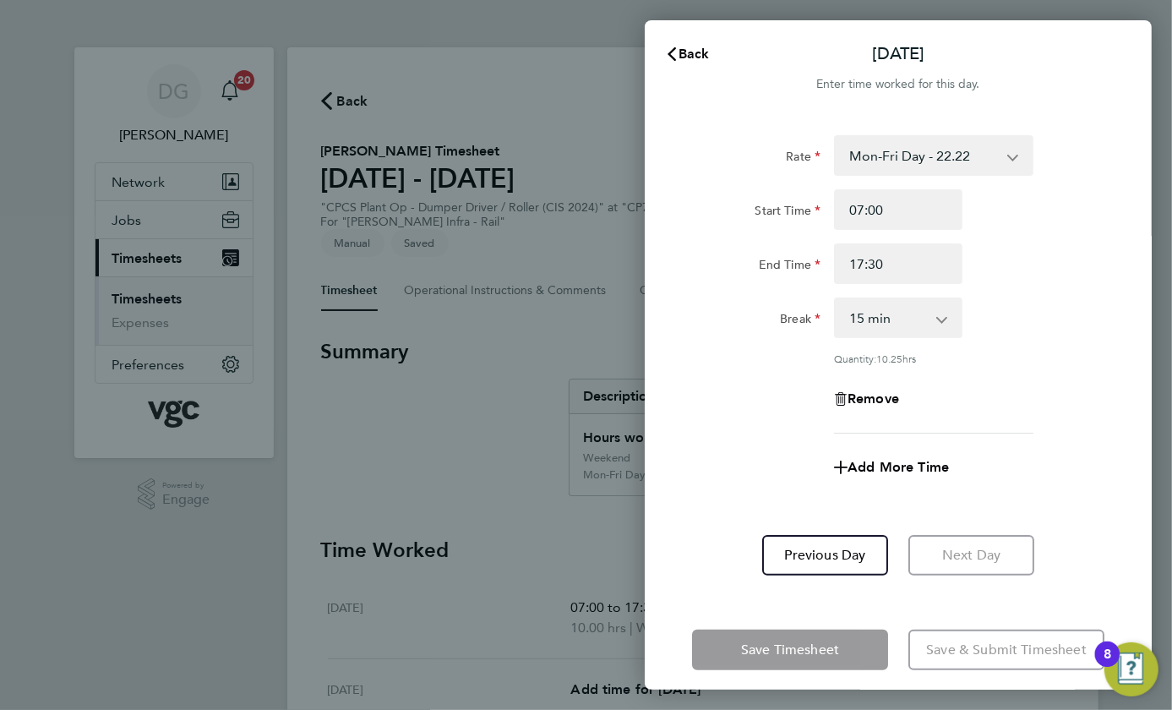
click at [913, 309] on select "0 min 15 min 30 min 45 min 60 min 75 min 90 min" at bounding box center [887, 317] width 105 height 37
select select "30"
click at [835, 299] on select "0 min 15 min 30 min 45 min 60 min 75 min 90 min" at bounding box center [887, 317] width 105 height 37
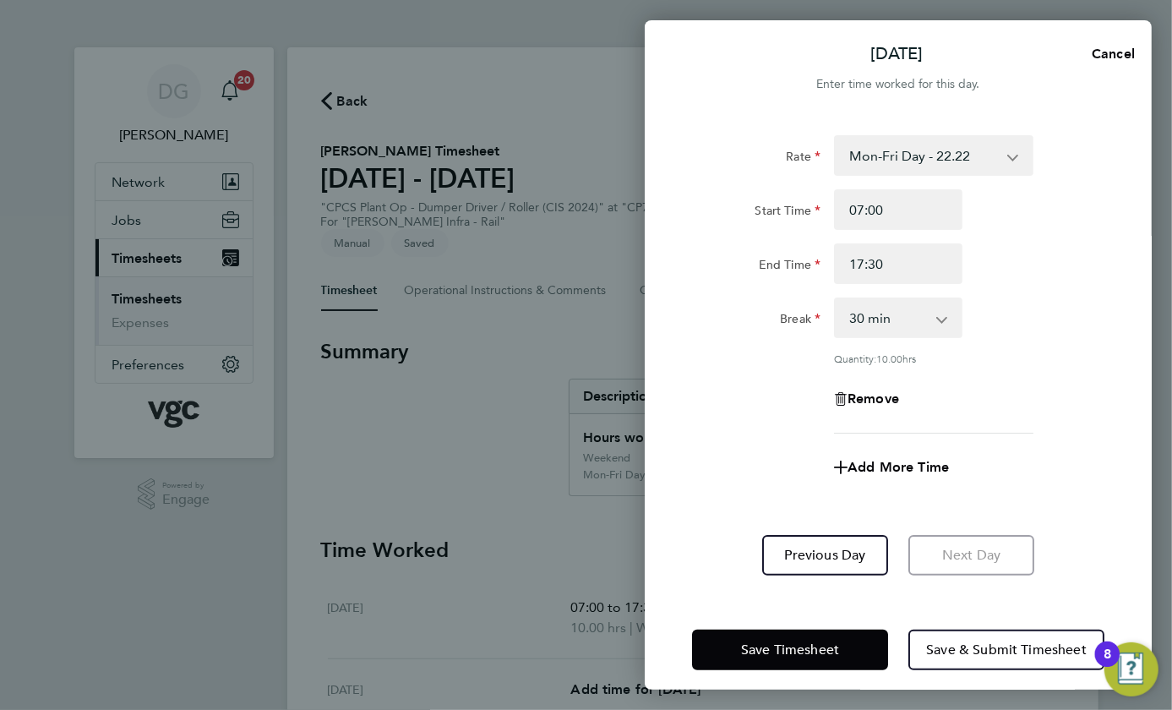
click at [994, 240] on div "Start Time 07:00 End Time 17:30" at bounding box center [898, 236] width 426 height 95
click at [833, 639] on button "Save Timesheet" at bounding box center [790, 649] width 196 height 41
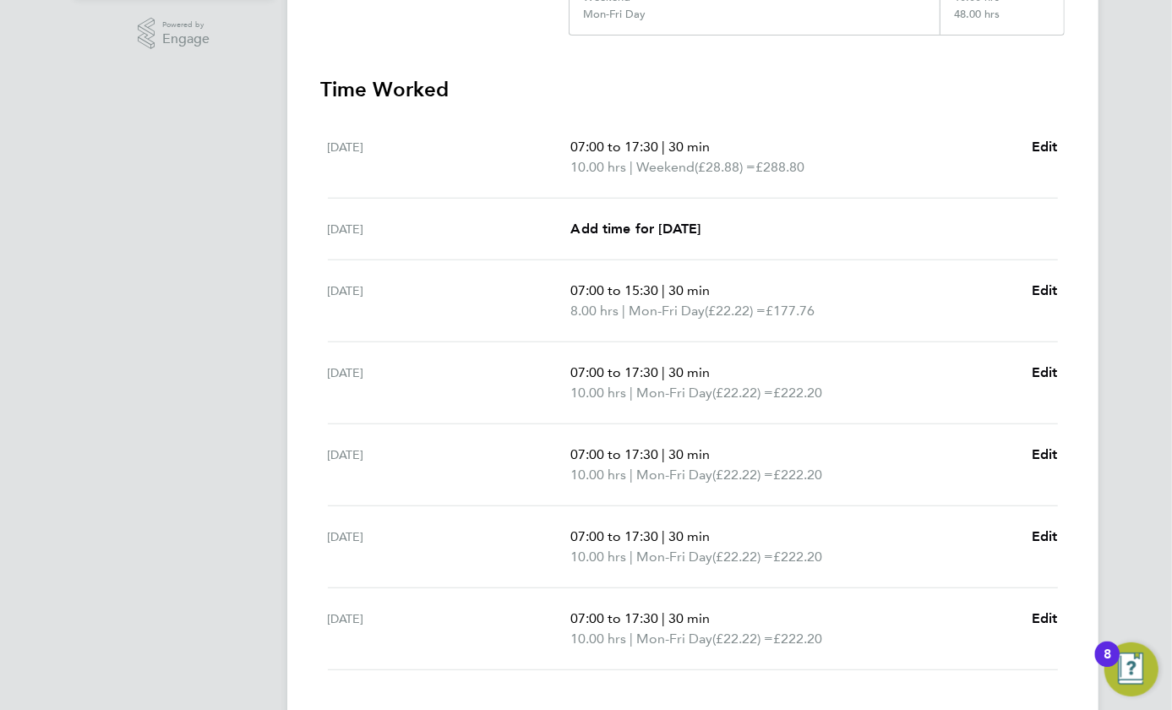
scroll to position [569, 0]
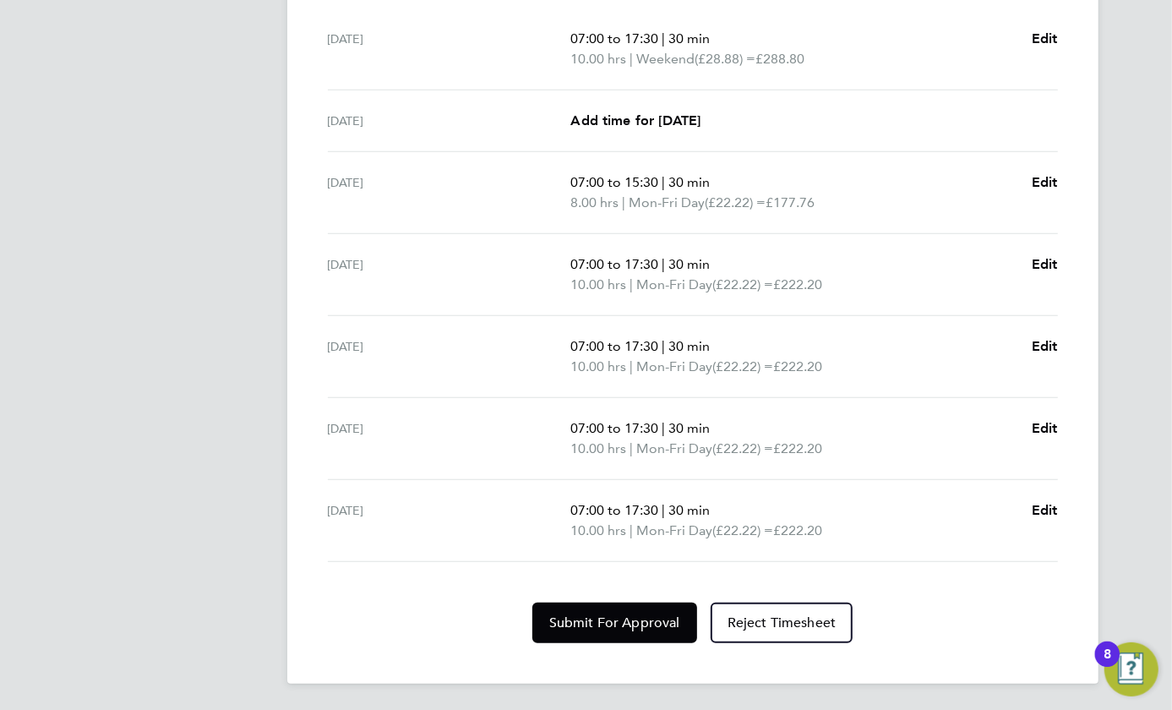
click at [377, 616] on div "Submit For Approval Reject Timesheet" at bounding box center [692, 622] width 743 height 41
click at [621, 614] on span "Submit For Approval" at bounding box center [614, 622] width 131 height 17
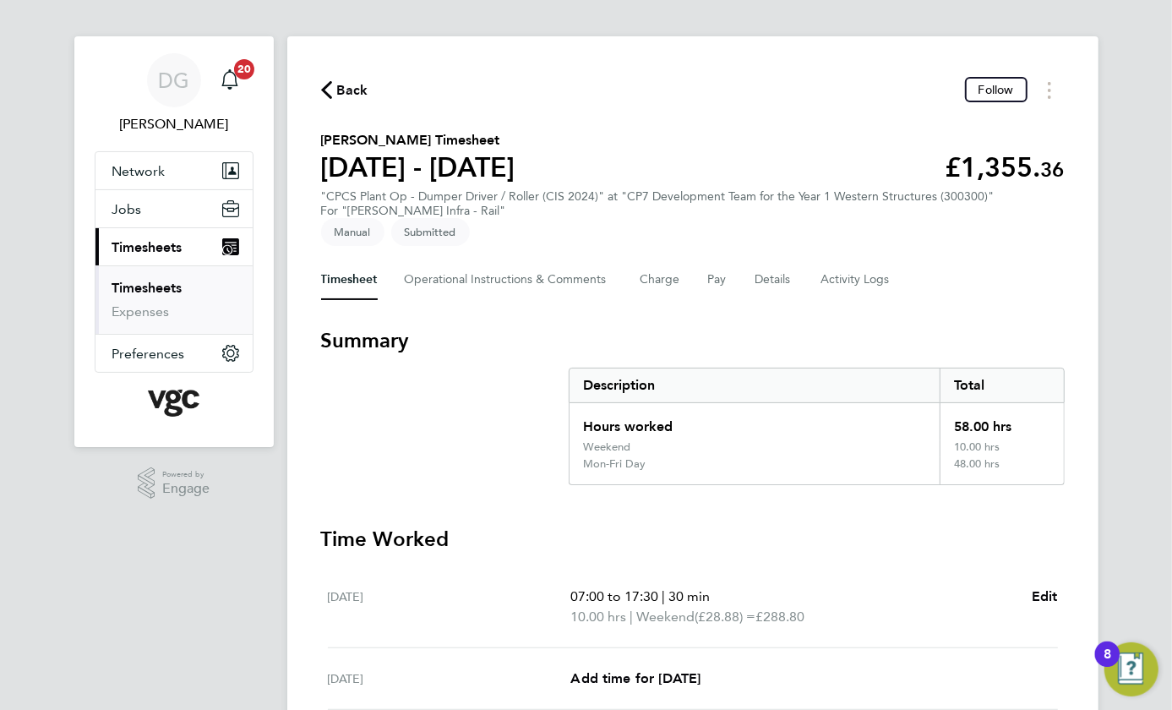
scroll to position [0, 0]
